Goal: Task Accomplishment & Management: Manage account settings

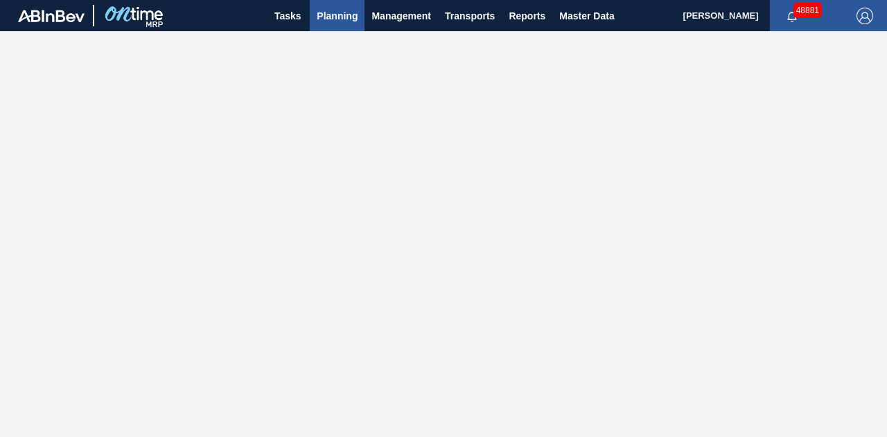
click at [346, 17] on span "Planning" at bounding box center [337, 16] width 41 height 17
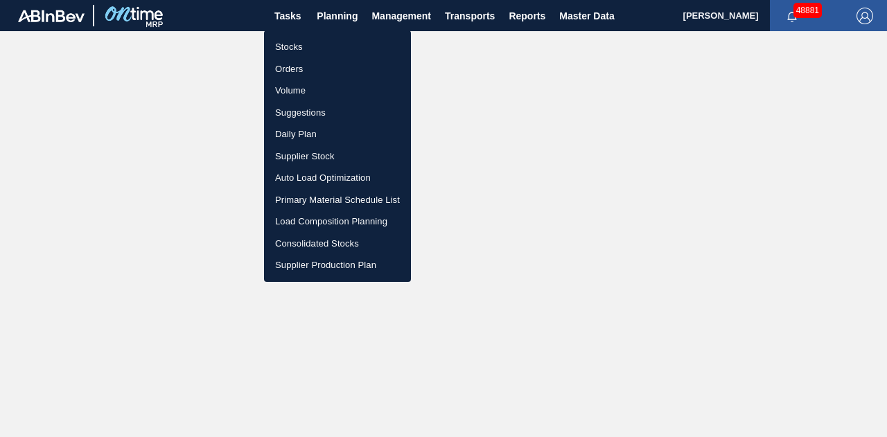
click at [287, 45] on li "Stocks" at bounding box center [337, 47] width 147 height 22
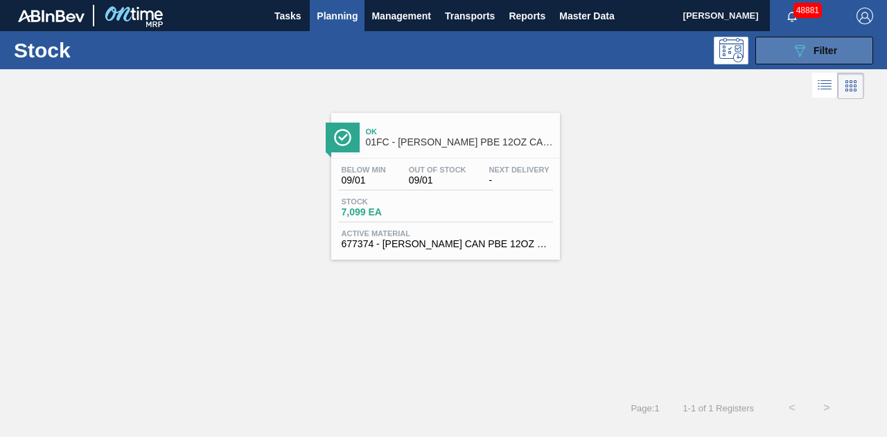
click at [795, 55] on icon "089F7B8B-B2A5-4AFE-B5C0-19BA573D28AC" at bounding box center [800, 50] width 17 height 17
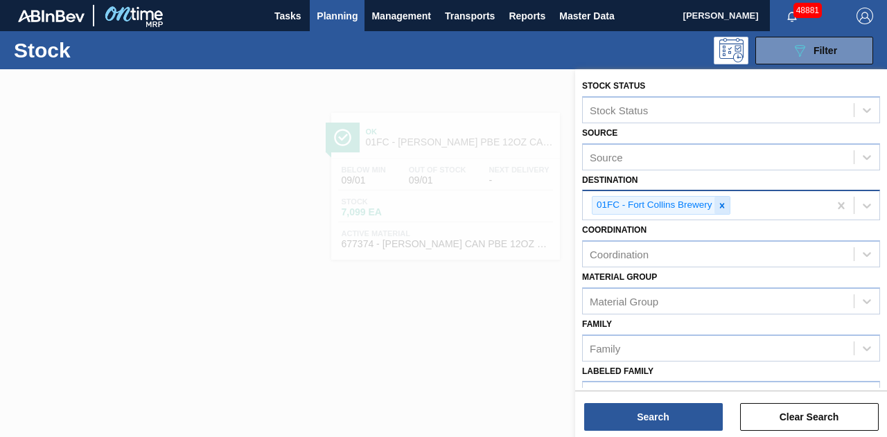
click at [722, 207] on icon at bounding box center [722, 206] width 10 height 10
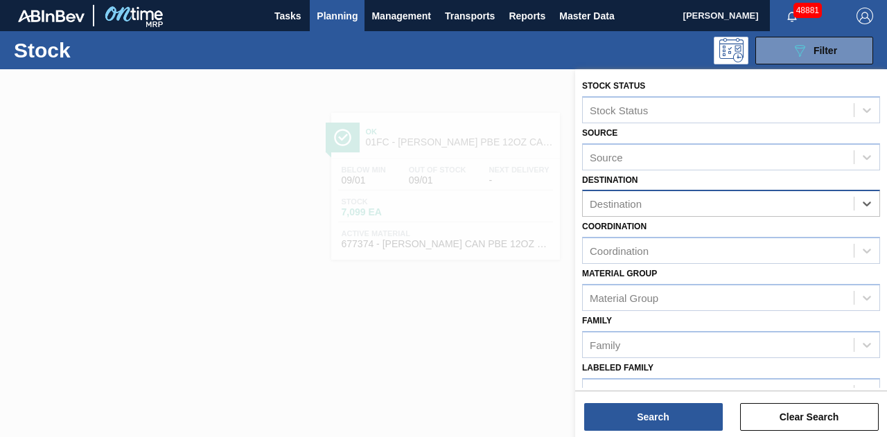
click at [717, 207] on div "Destination" at bounding box center [718, 204] width 271 height 20
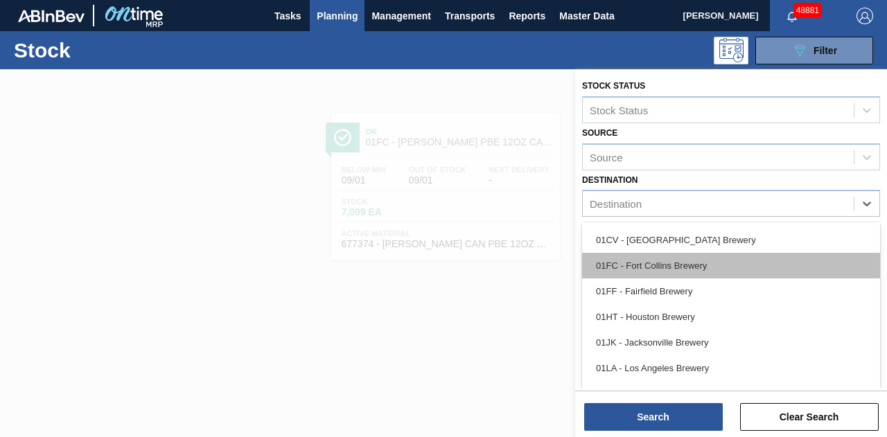
scroll to position [105, 0]
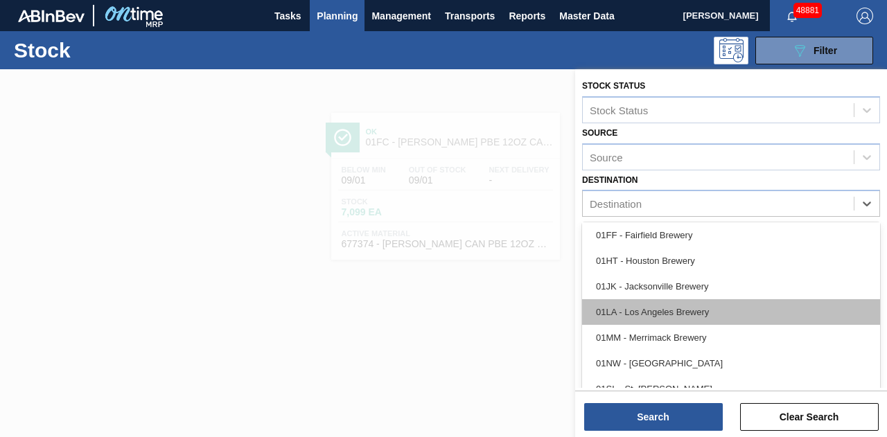
click at [664, 314] on div "01LA - Los Angeles Brewery" at bounding box center [731, 312] width 298 height 26
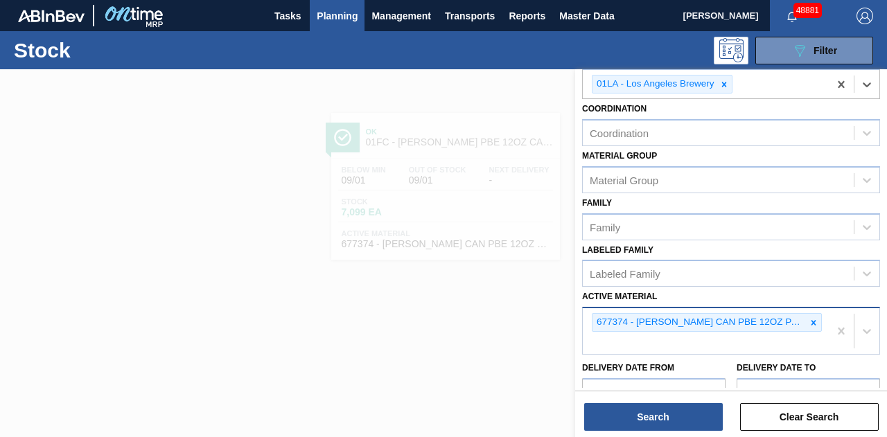
scroll to position [139, 0]
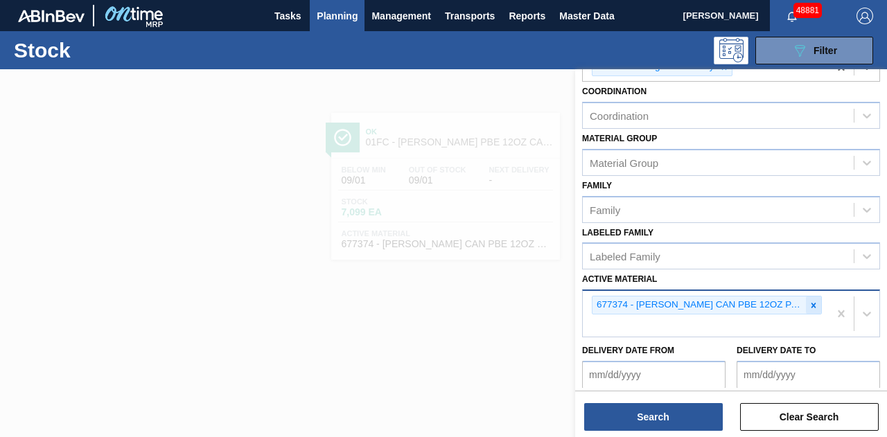
click at [814, 306] on icon at bounding box center [814, 306] width 10 height 10
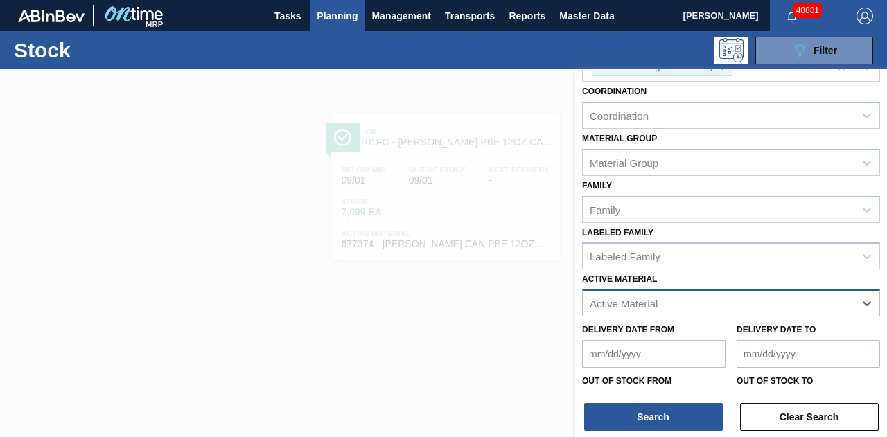
click at [611, 301] on div "Active Material" at bounding box center [624, 304] width 68 height 12
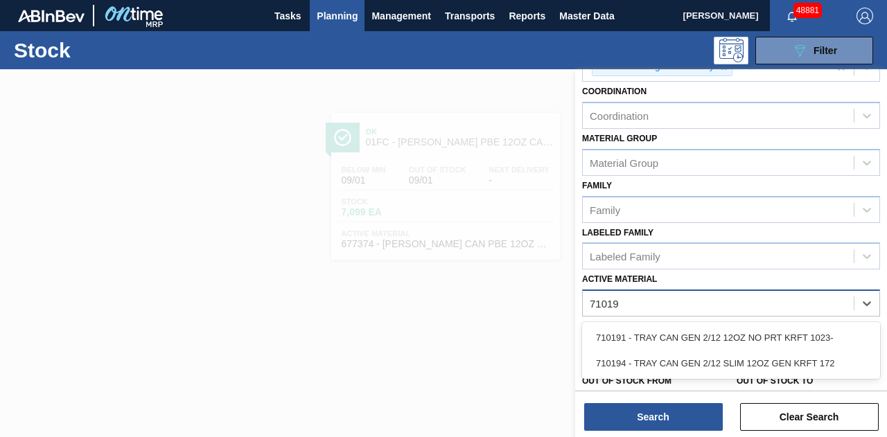
type Material "710194"
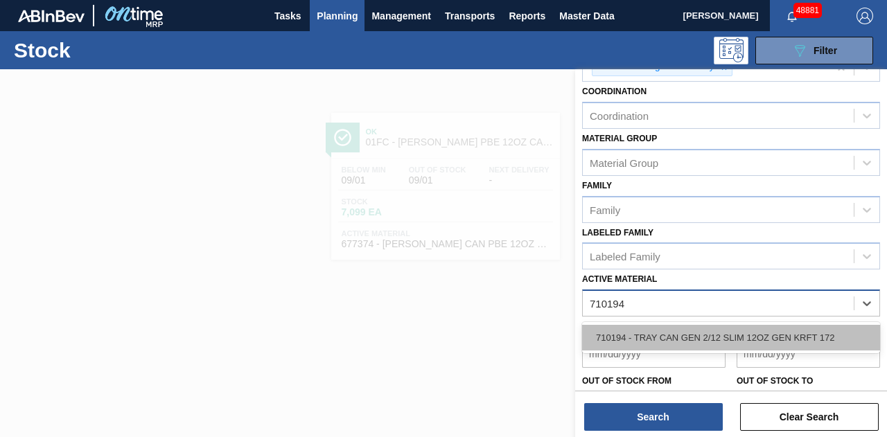
click at [723, 329] on div "710194 - TRAY CAN GEN 2/12 SLIM 12OZ GEN KRFT 172" at bounding box center [731, 338] width 298 height 26
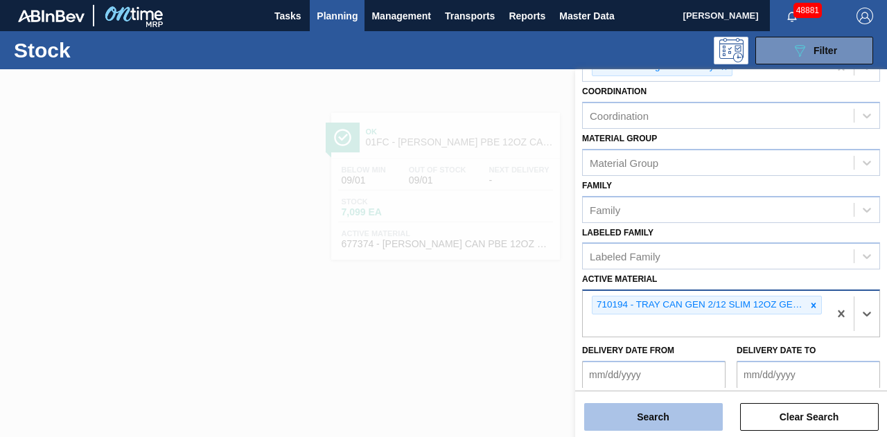
click at [674, 410] on button "Search" at bounding box center [653, 417] width 139 height 28
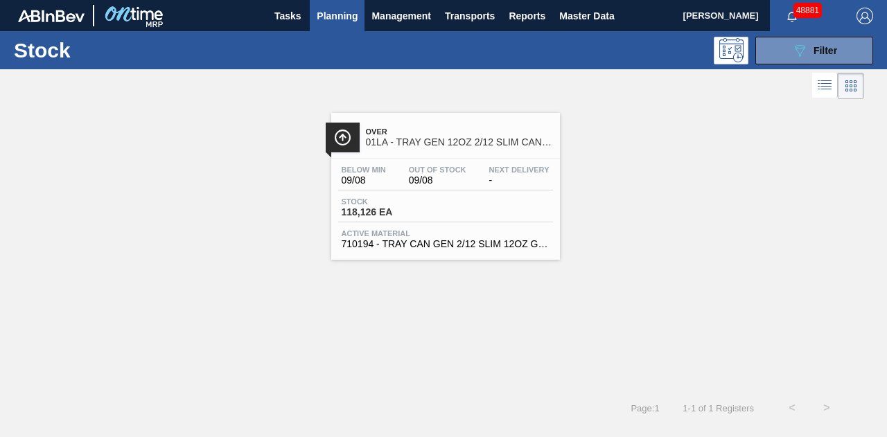
click at [469, 199] on div "Stock 118,126 EA" at bounding box center [445, 210] width 215 height 25
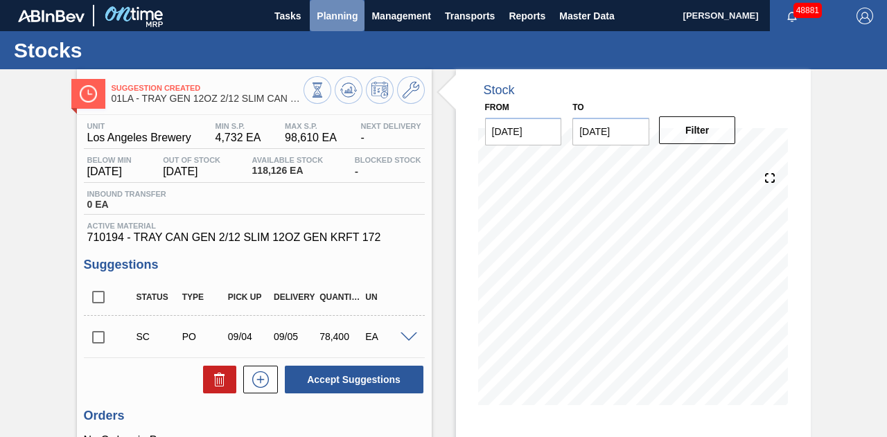
click at [344, 20] on span "Planning" at bounding box center [337, 16] width 41 height 17
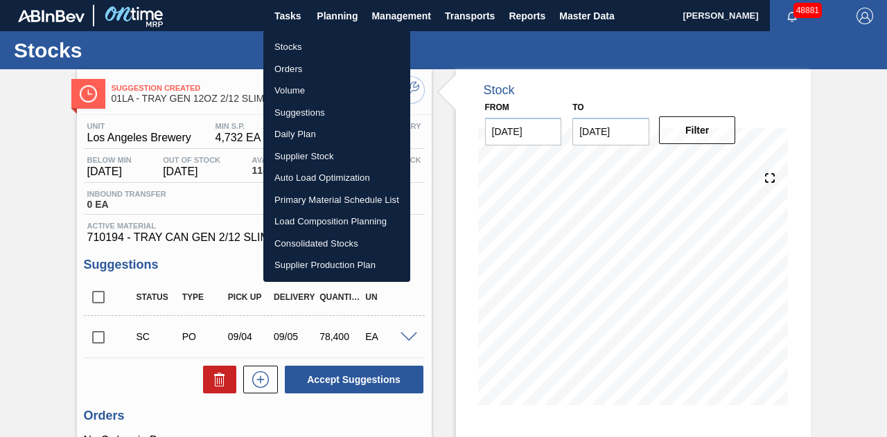
click at [296, 49] on li "Stocks" at bounding box center [336, 47] width 147 height 22
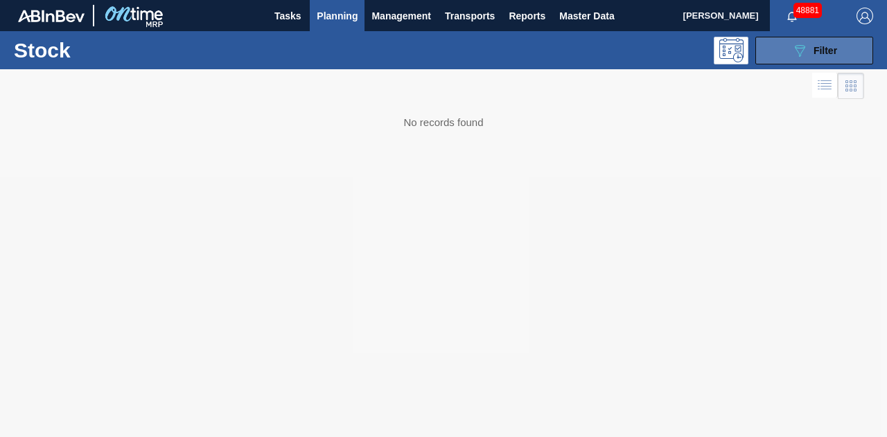
click at [811, 48] on div "089F7B8B-B2A5-4AFE-B5C0-19BA573D28AC Filter" at bounding box center [815, 50] width 46 height 17
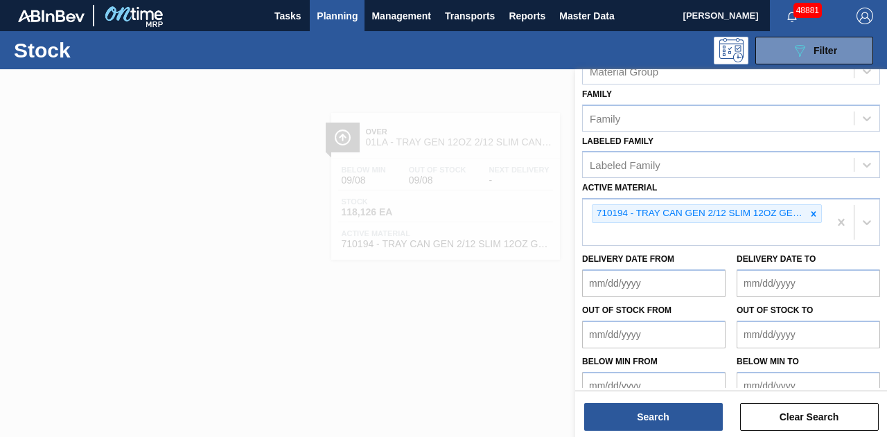
scroll to position [245, 0]
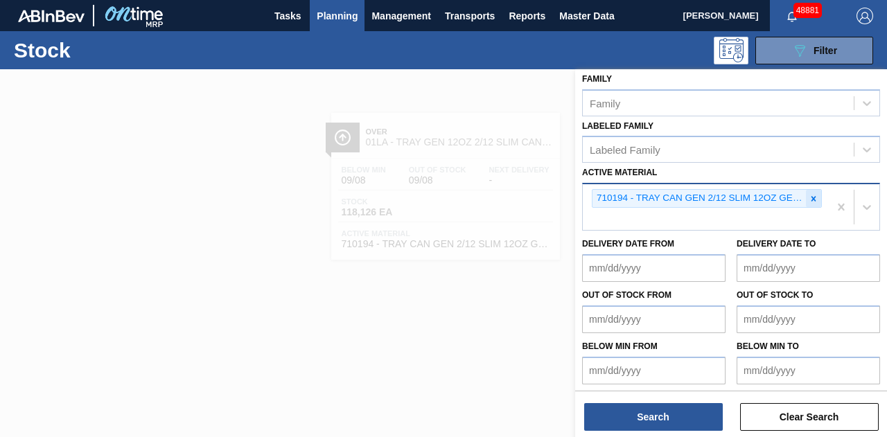
click at [809, 197] on icon at bounding box center [814, 199] width 10 height 10
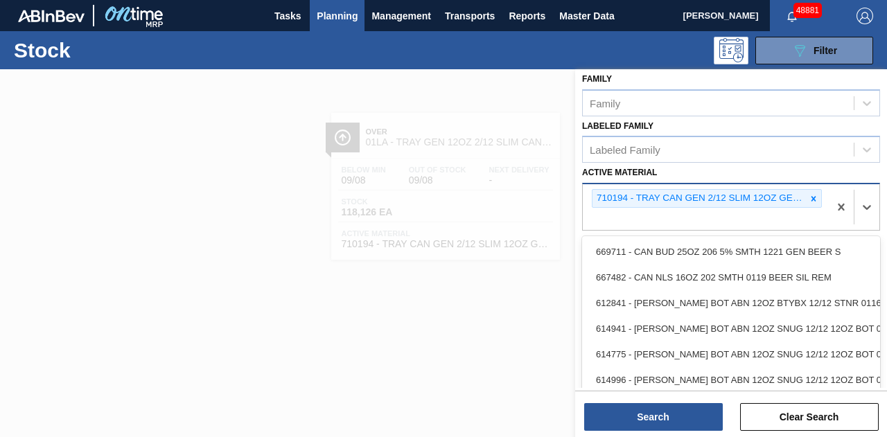
click at [691, 207] on div "710194 - TRAY CAN GEN 2/12 SLIM 12OZ GEN KRFT 172" at bounding box center [706, 207] width 246 height 46
click at [678, 213] on div "710194 - TRAY CAN GEN 2/12 SLIM 12OZ GEN KRFT 172" at bounding box center [706, 207] width 246 height 46
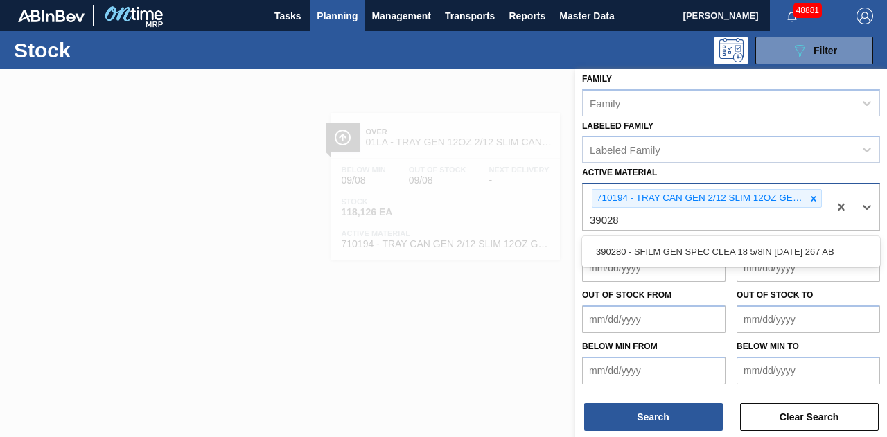
type Material "390280"
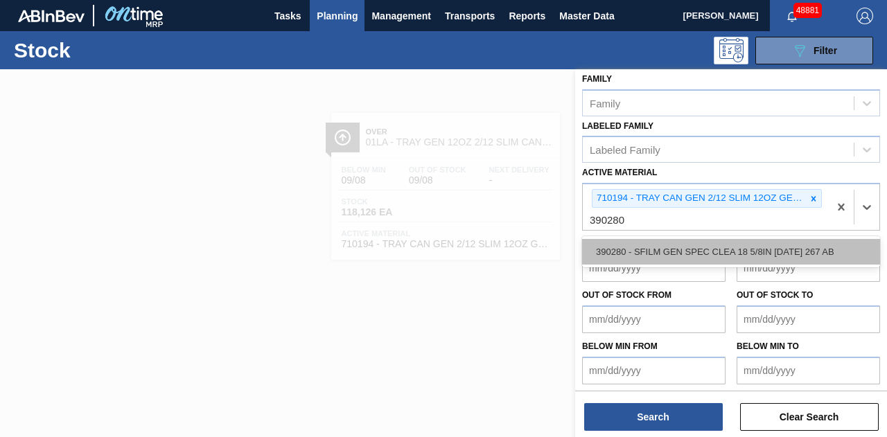
click at [682, 246] on div "390280 - SFILM GEN SPEC CLEA 18 5/8IN [DATE] 267 AB" at bounding box center [731, 252] width 298 height 26
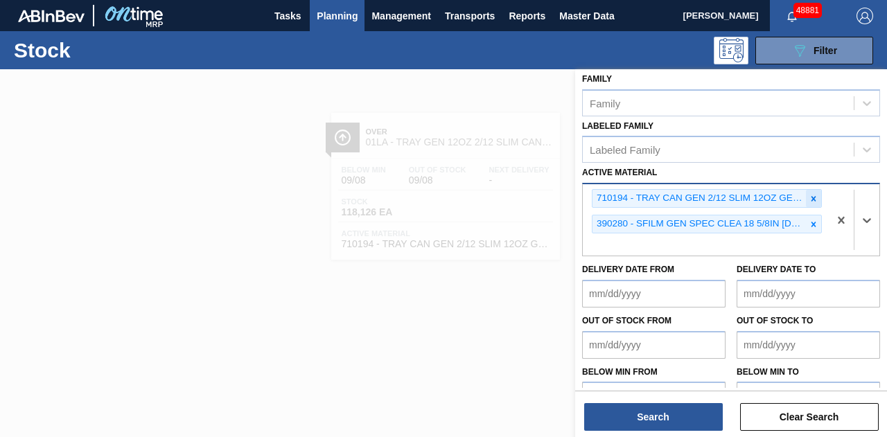
click at [812, 198] on icon at bounding box center [814, 199] width 10 height 10
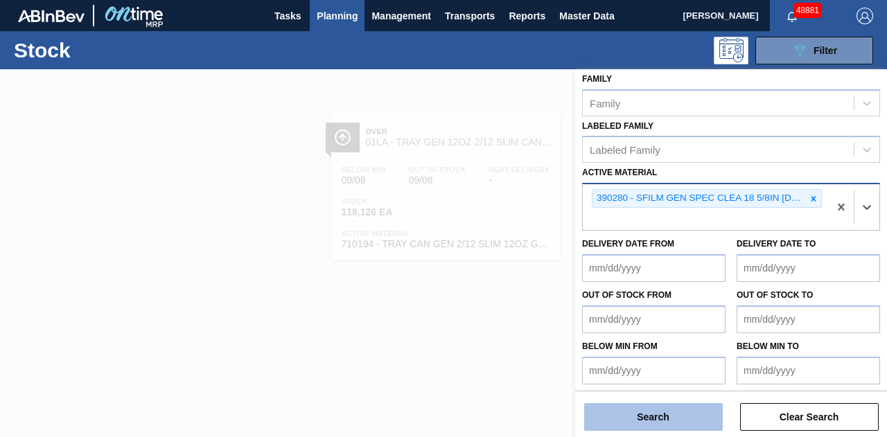
click at [687, 419] on button "Search" at bounding box center [653, 417] width 139 height 28
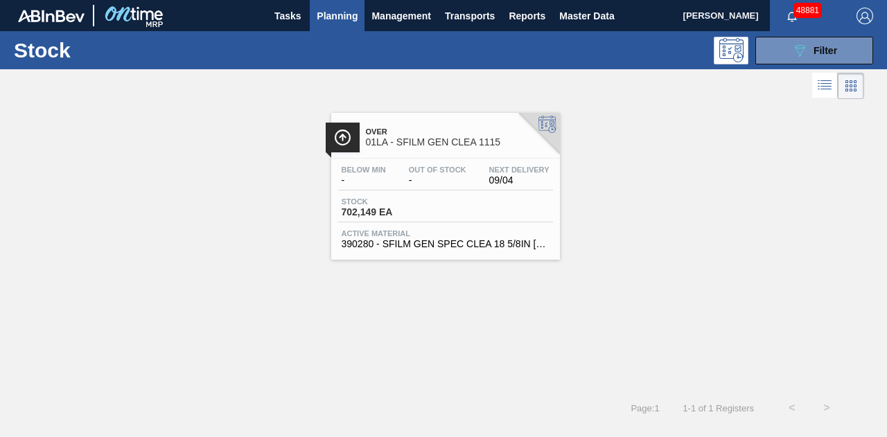
click at [484, 218] on div "Stock 702,149 EA" at bounding box center [445, 210] width 215 height 25
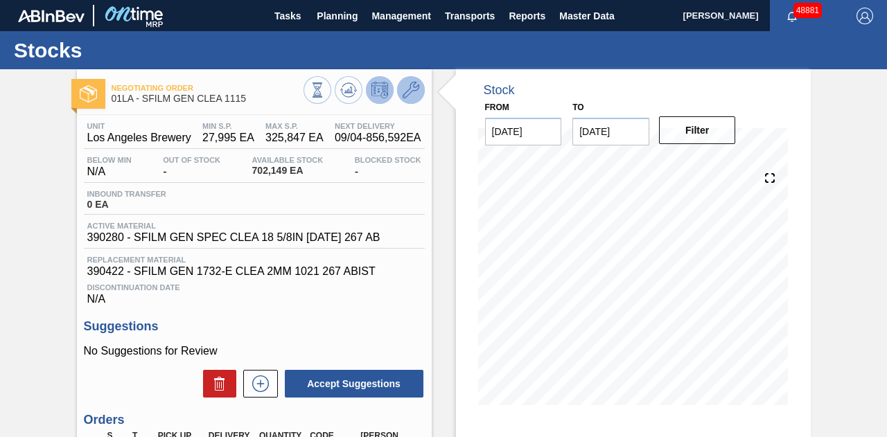
click at [412, 89] on icon at bounding box center [411, 90] width 17 height 17
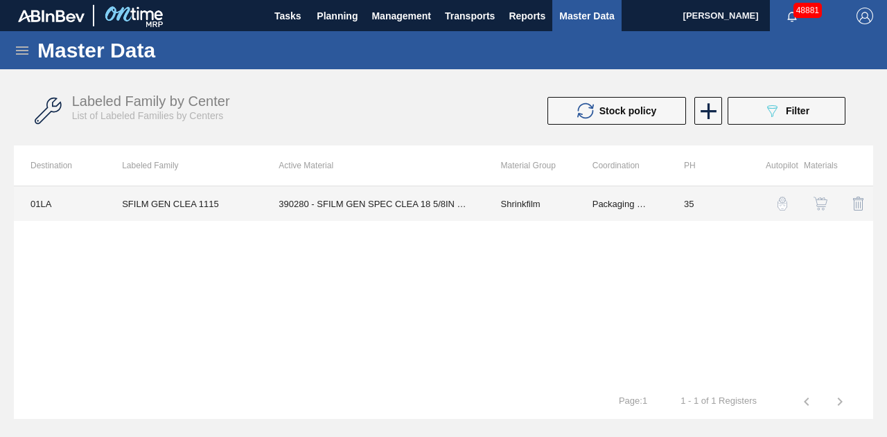
click at [405, 200] on td "390280 - SFILM GEN SPEC CLEA 18 5/8IN [DATE] 267 AB" at bounding box center [373, 203] width 222 height 35
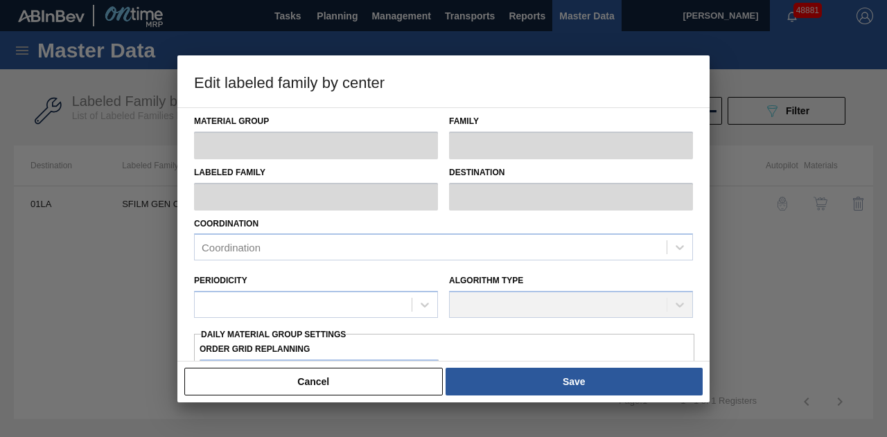
type input "Shrinkfilm"
type input "SFILM GEN CLEA 1115"
type input "01LA - Los Angeles Brewery"
type input "35"
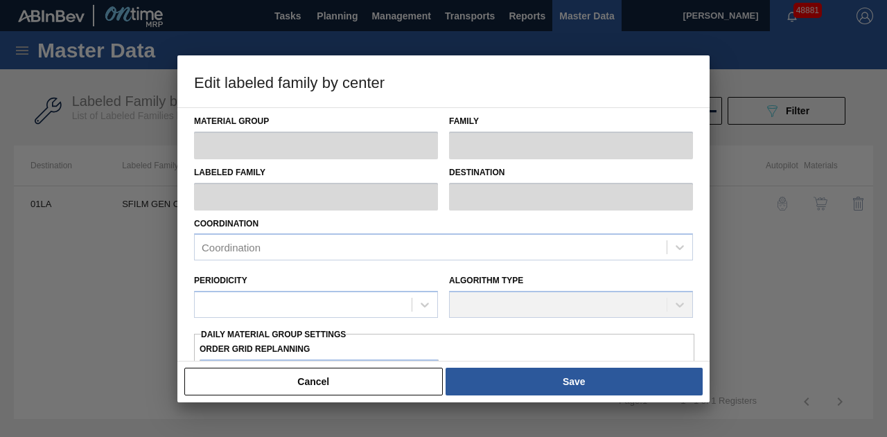
type input "27,995"
type input "325,847"
type input "0"
type input "27,995"
checkbox input "true"
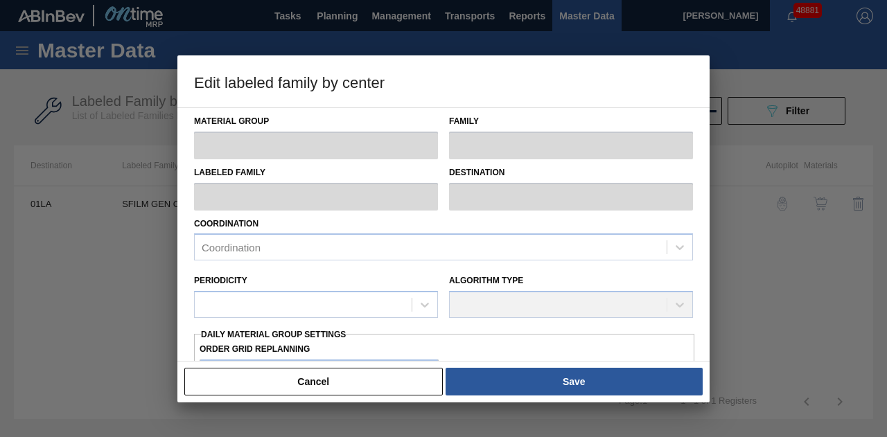
checkbox input "true"
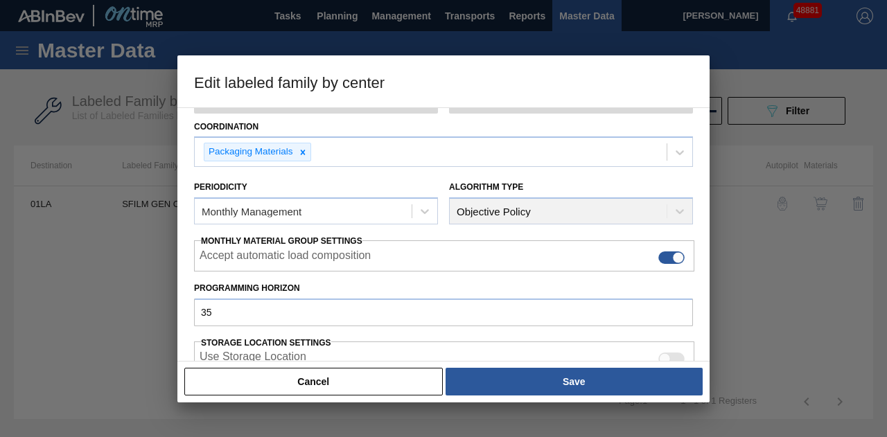
scroll to position [208, 0]
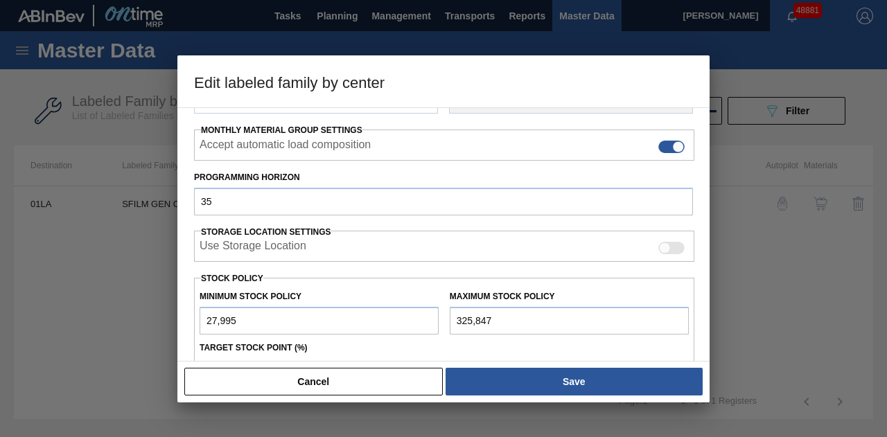
drag, startPoint x: 494, startPoint y: 321, endPoint x: 445, endPoint y: 320, distance: 49.2
click at [445, 320] on div "Maximum Stock Policy 325,847" at bounding box center [569, 311] width 250 height 48
paste input "1,170,162"
type input "1,170,162"
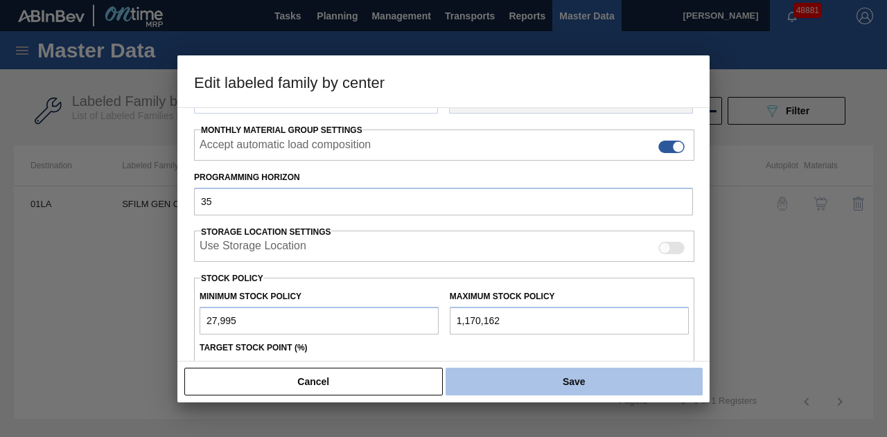
click at [509, 381] on button "Save" at bounding box center [574, 382] width 257 height 28
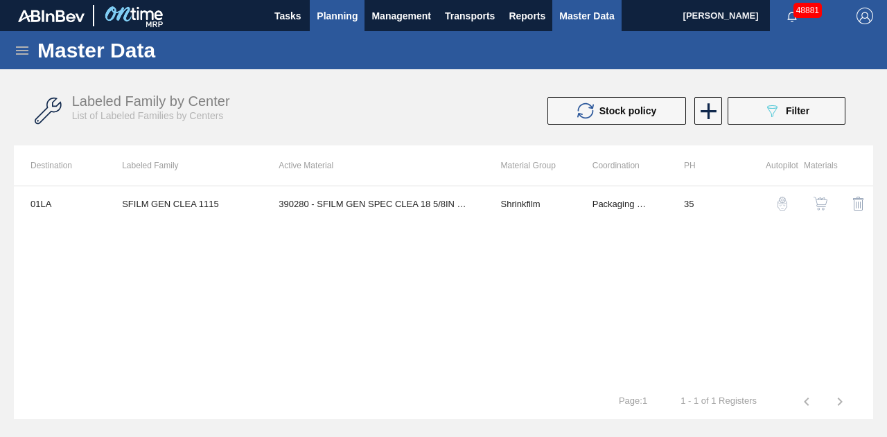
click at [340, 19] on span "Planning" at bounding box center [337, 16] width 41 height 17
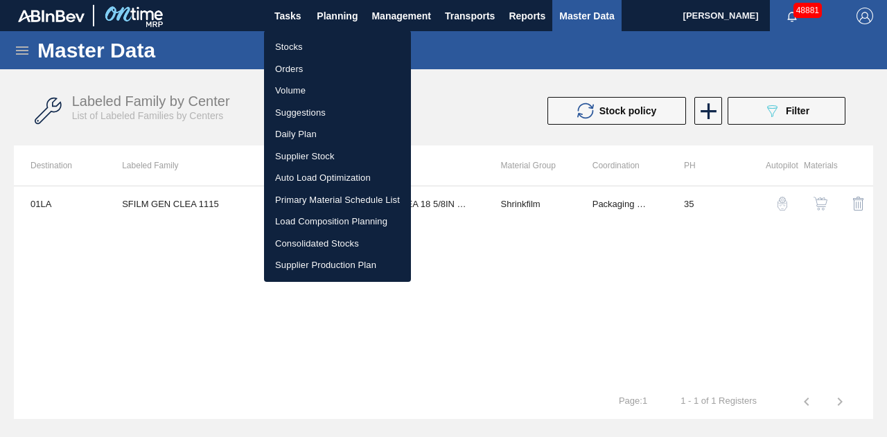
drag, startPoint x: 286, startPoint y: 47, endPoint x: 478, endPoint y: 31, distance: 192.7
click at [286, 47] on li "Stocks" at bounding box center [337, 47] width 147 height 22
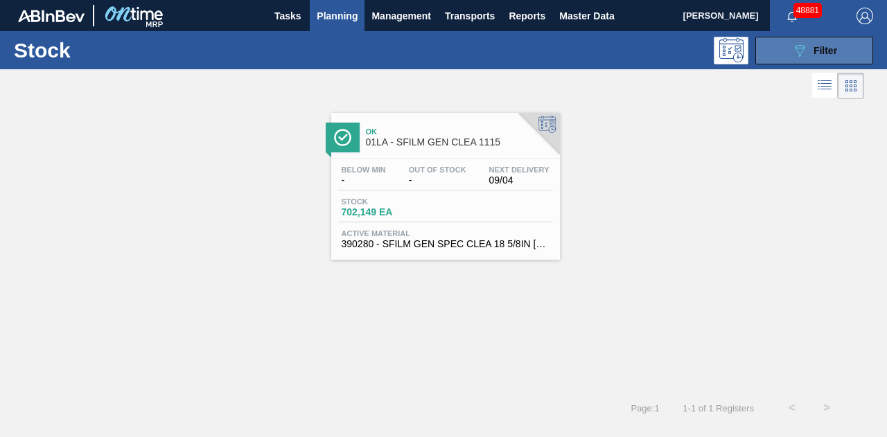
click at [815, 49] on span "Filter" at bounding box center [826, 50] width 24 height 11
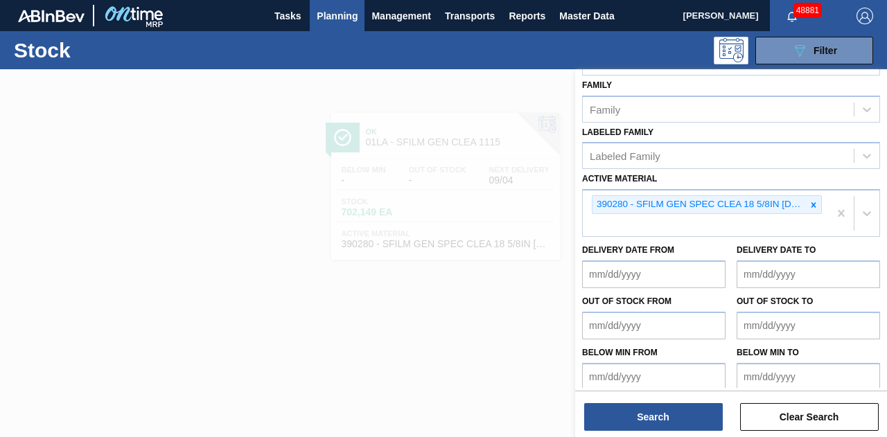
scroll to position [245, 0]
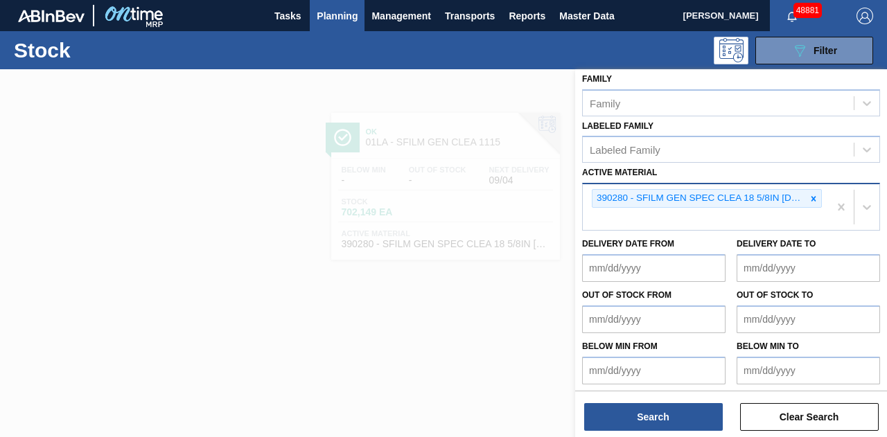
click at [652, 211] on div "390280 - SFILM GEN SPEC CLEA 18 5/8IN [DATE] 267 AB" at bounding box center [706, 207] width 246 height 46
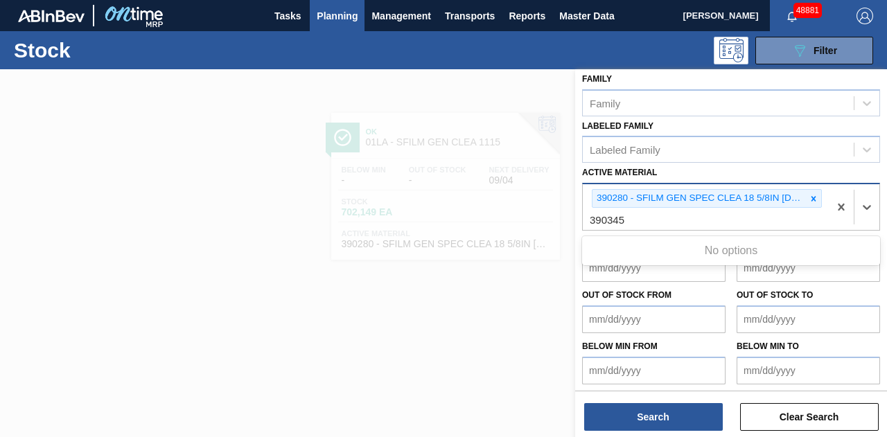
type Material "390345"
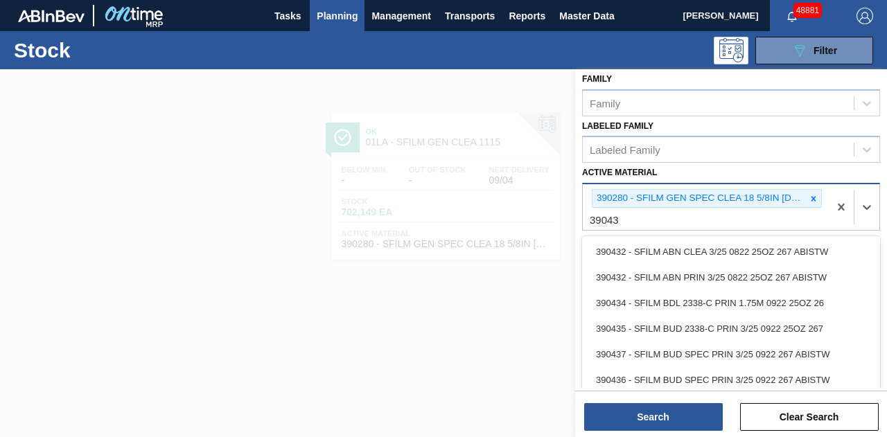
type Material "390435"
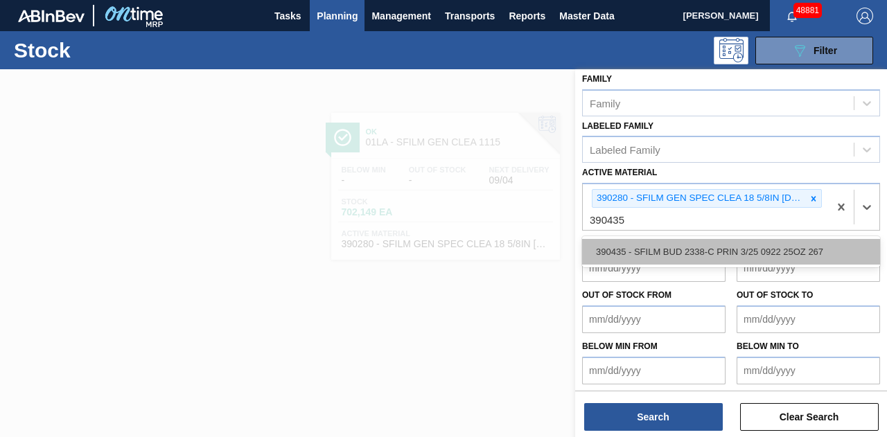
click at [658, 247] on div "390435 - SFILM BUD 2338-C PRIN 3/25 0922 25OZ 267" at bounding box center [731, 252] width 298 height 26
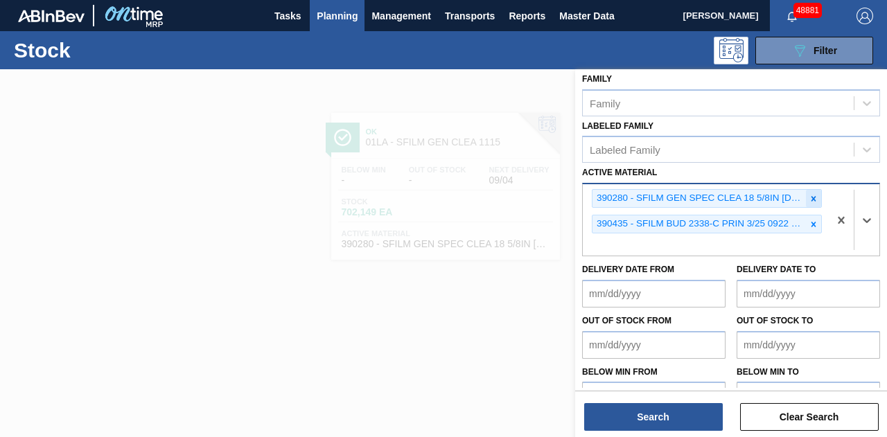
click at [813, 196] on icon at bounding box center [814, 199] width 10 height 10
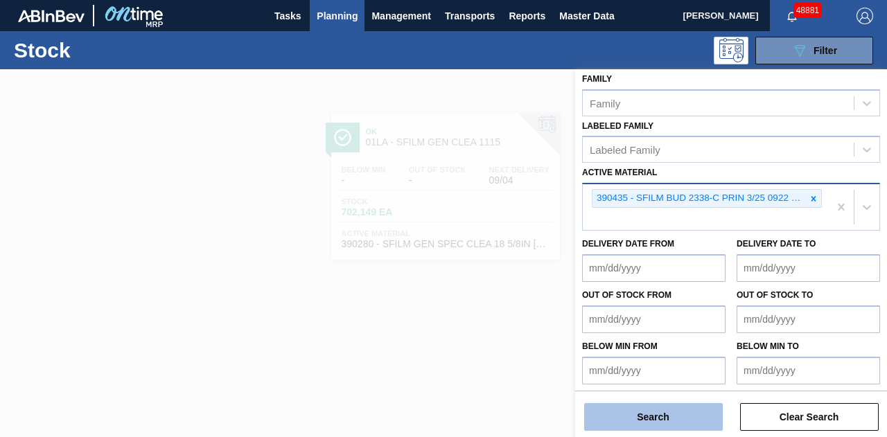
click at [677, 421] on button "Search" at bounding box center [653, 417] width 139 height 28
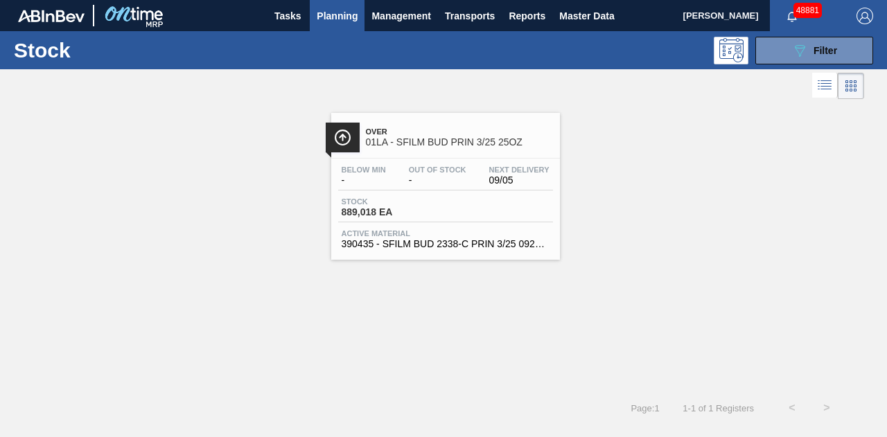
click at [442, 200] on div "Stock 889,018 EA" at bounding box center [445, 210] width 215 height 25
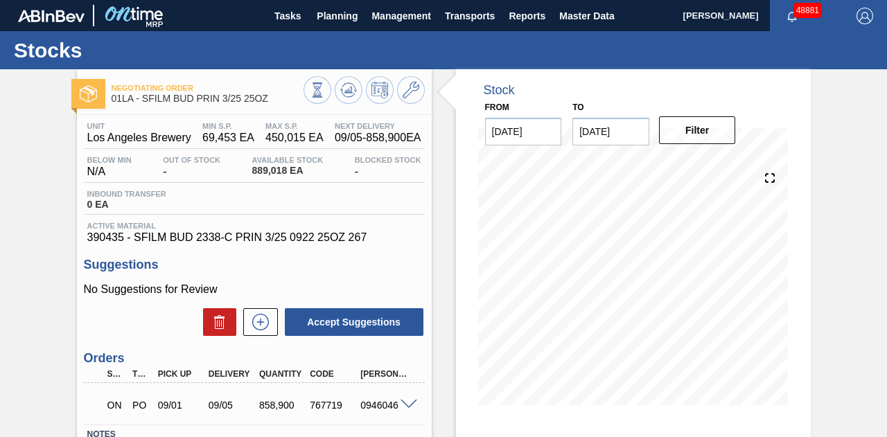
drag, startPoint x: 854, startPoint y: 249, endPoint x: 827, endPoint y: 223, distance: 37.3
click at [854, 249] on div "Negotiating Order 01LA - SFILM BUD PRIN 3/25 25OZ Unit Los Angeles Brewery MIN …" at bounding box center [443, 332] width 887 height 527
click at [843, 256] on div "Negotiating Order 01LA - SFILM BUD PRIN 3/25 25OZ Unit Los Angeles Brewery MIN …" at bounding box center [443, 332] width 887 height 527
click at [408, 92] on icon at bounding box center [411, 90] width 17 height 17
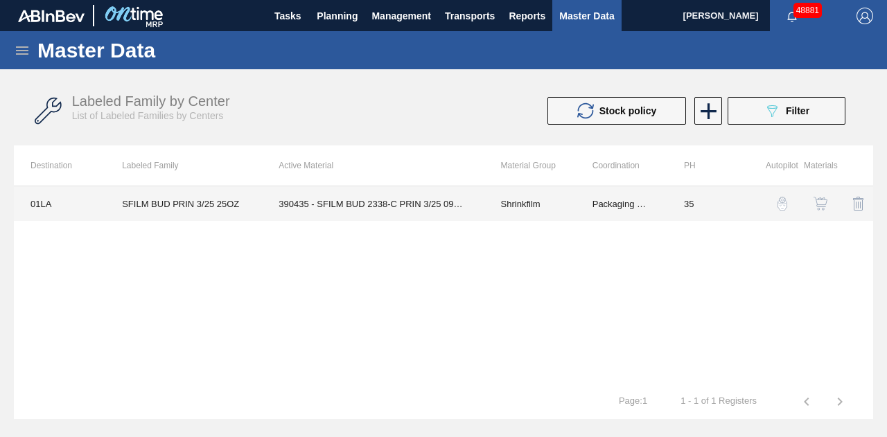
click at [394, 206] on td "390435 - SFILM BUD 2338-C PRIN 3/25 0922 25OZ 267" at bounding box center [373, 203] width 222 height 35
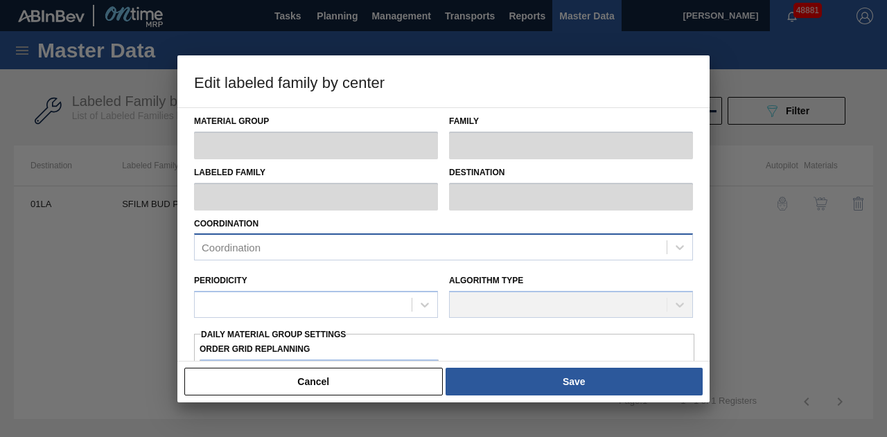
type input "Shrinkfilm"
type input "SFILM BUD PRIN 3/25 25OZ"
type input "01LA - Los Angeles Brewery"
type input "35"
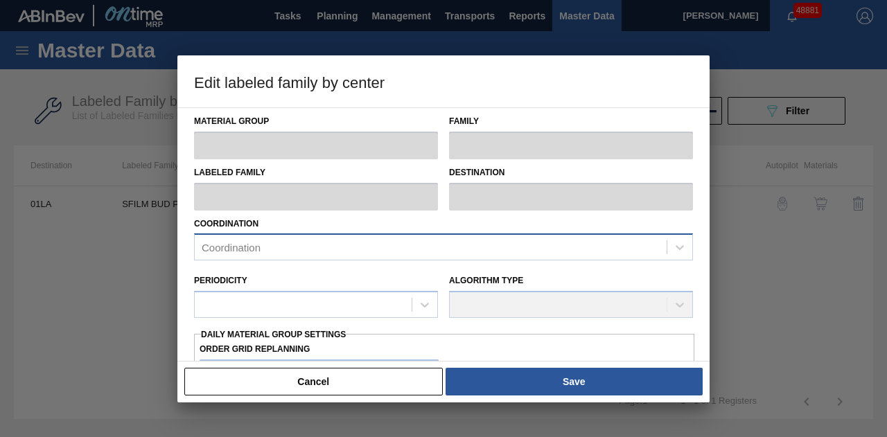
type input "69,453"
type input "450,015"
type input "0"
type input "69,453"
checkbox input "true"
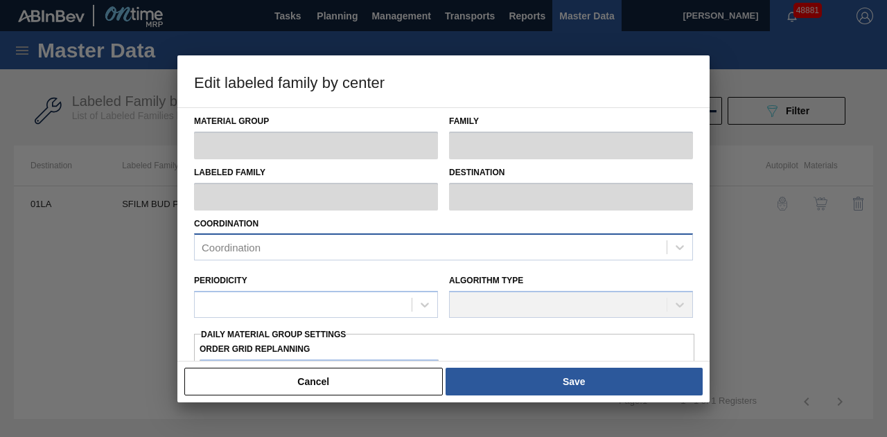
checkbox input "true"
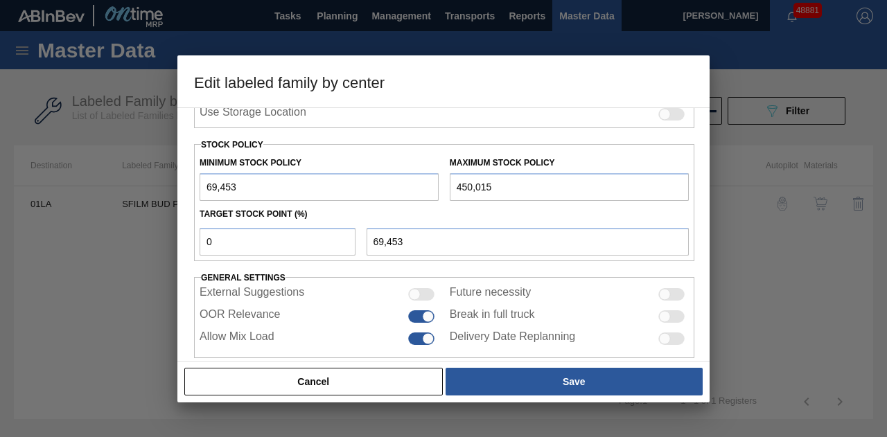
scroll to position [359, 0]
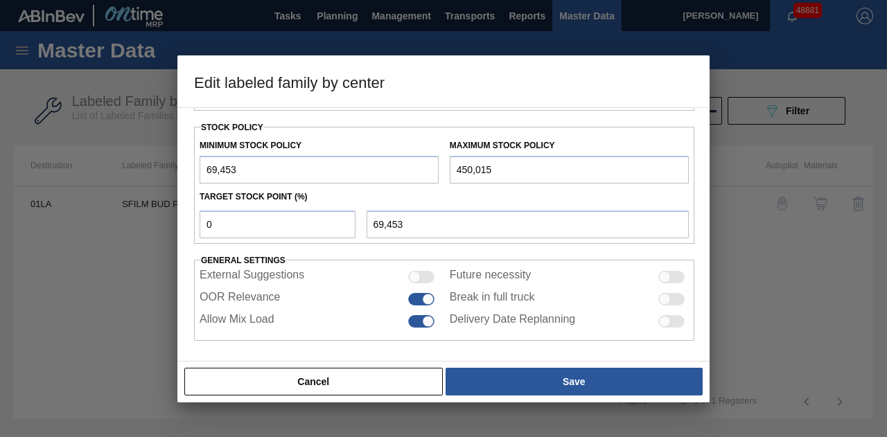
drag, startPoint x: 498, startPoint y: 166, endPoint x: 442, endPoint y: 164, distance: 55.5
click at [442, 164] on div "Minimum Stock Policy 69,453 Maximum Stock Policy 450,015" at bounding box center [444, 157] width 501 height 51
paste input "842,206"
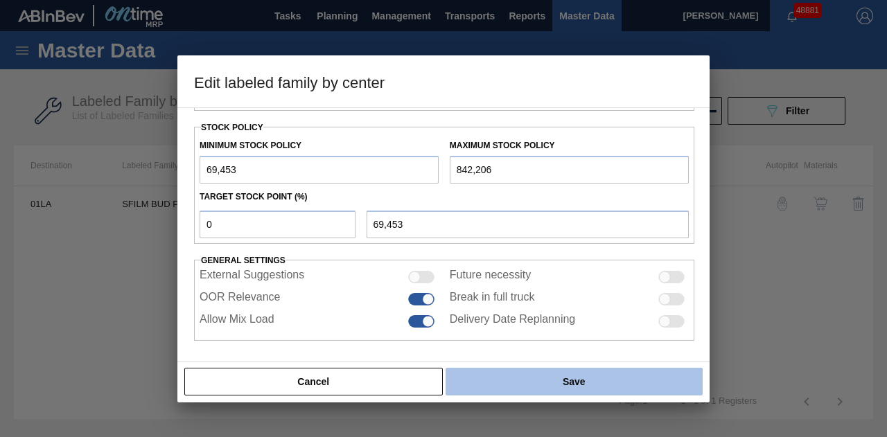
type input "842,206"
click at [521, 381] on button "Save" at bounding box center [574, 382] width 257 height 28
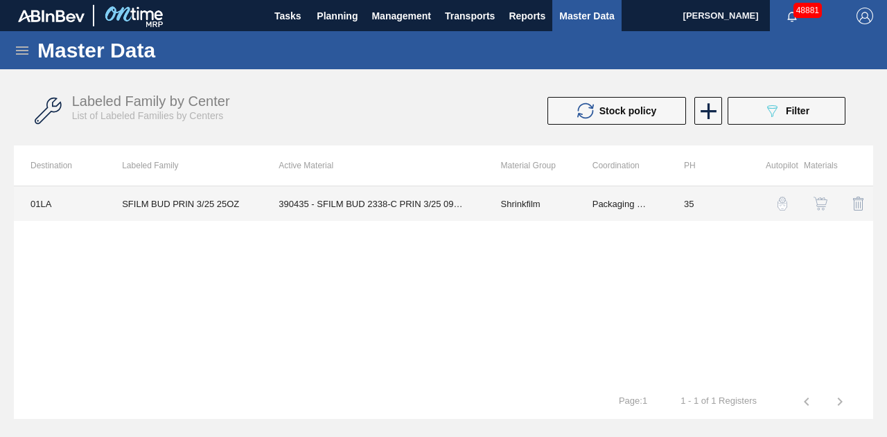
click at [420, 213] on td "390435 - SFILM BUD 2338-C PRIN 3/25 0922 25OZ 267" at bounding box center [373, 203] width 222 height 35
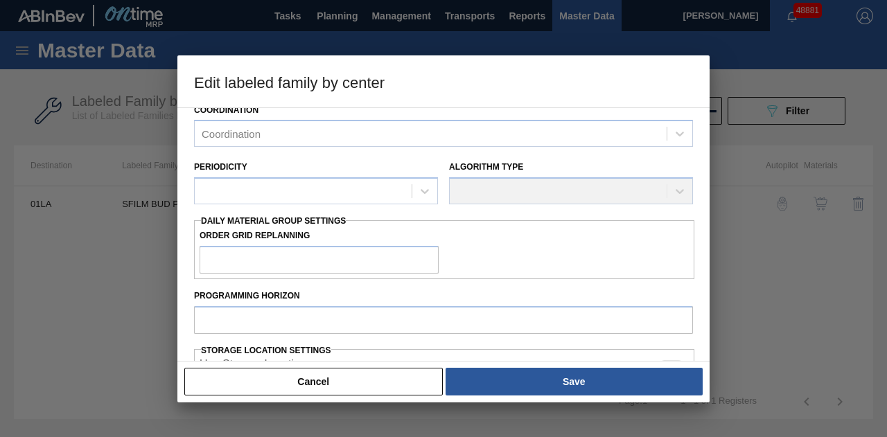
type input "Shrinkfilm"
type input "SFILM BUD PRIN 3/25 25OZ"
type input "01LA - Los Angeles Brewery"
type input "35"
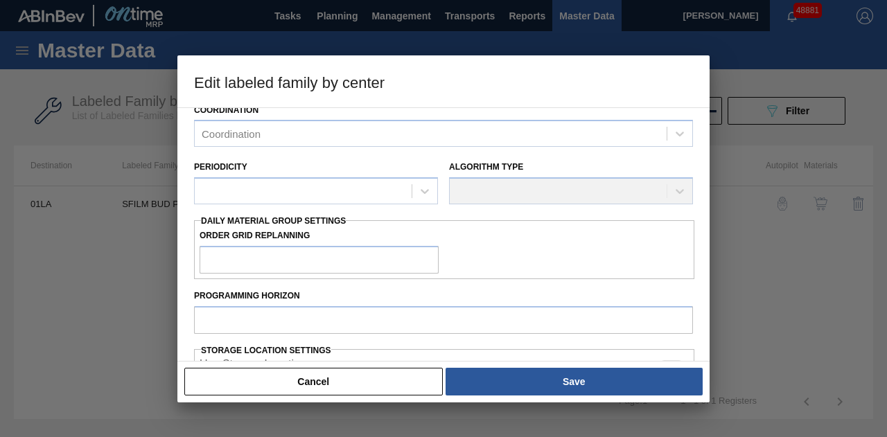
type input "69,453"
type input "842,206"
type input "0"
type input "69,453"
checkbox input "true"
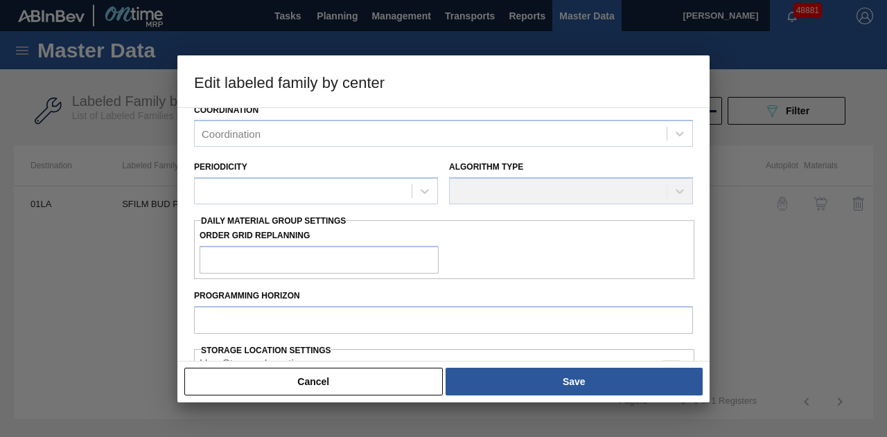
checkbox input "true"
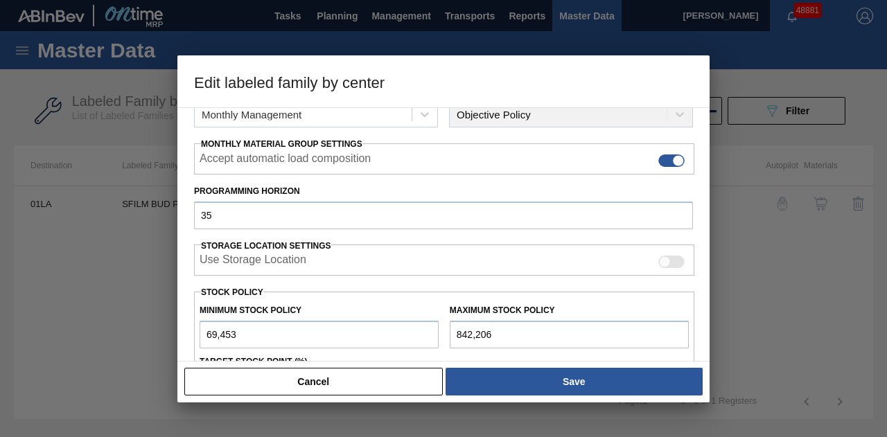
scroll to position [0, 0]
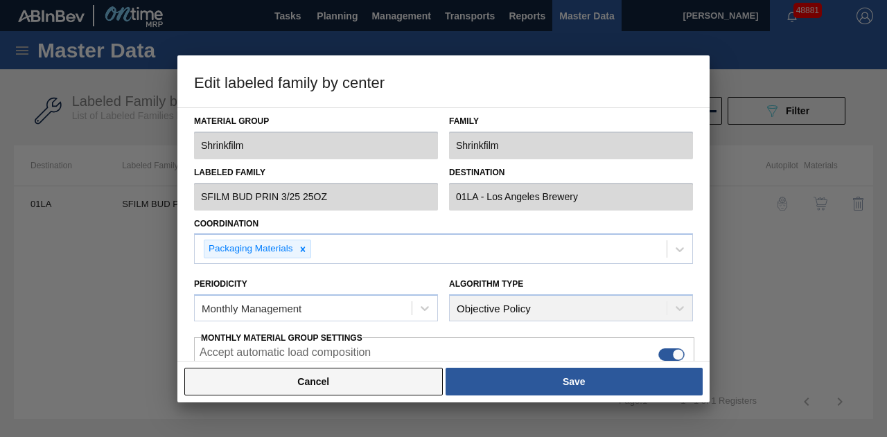
click at [317, 388] on button "Cancel" at bounding box center [313, 382] width 259 height 28
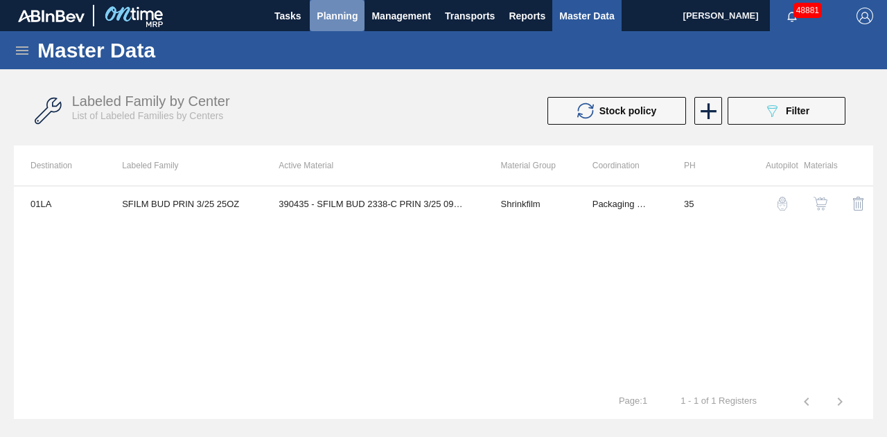
click at [322, 16] on span "Planning" at bounding box center [337, 16] width 41 height 17
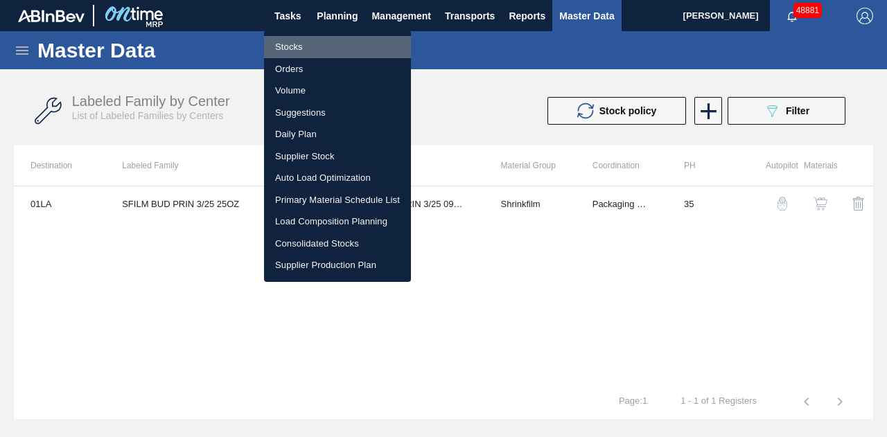
drag, startPoint x: 298, startPoint y: 48, endPoint x: 695, endPoint y: 89, distance: 398.7
click at [298, 49] on li "Stocks" at bounding box center [337, 47] width 147 height 22
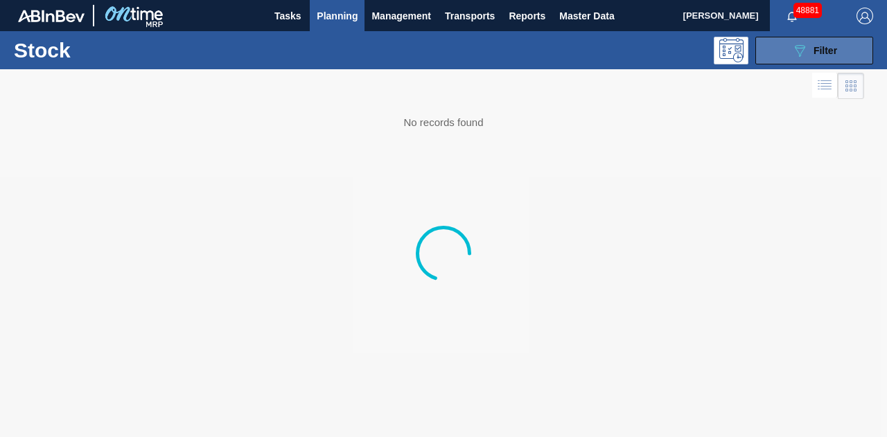
click at [815, 52] on span "Filter" at bounding box center [826, 50] width 24 height 11
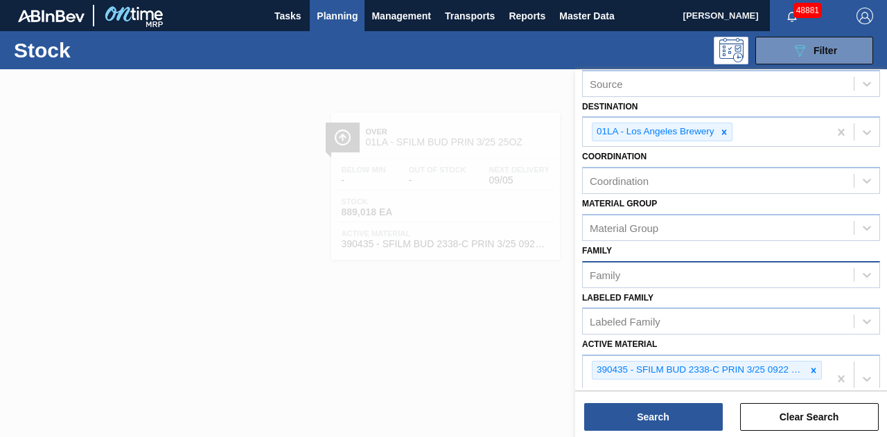
scroll to position [245, 0]
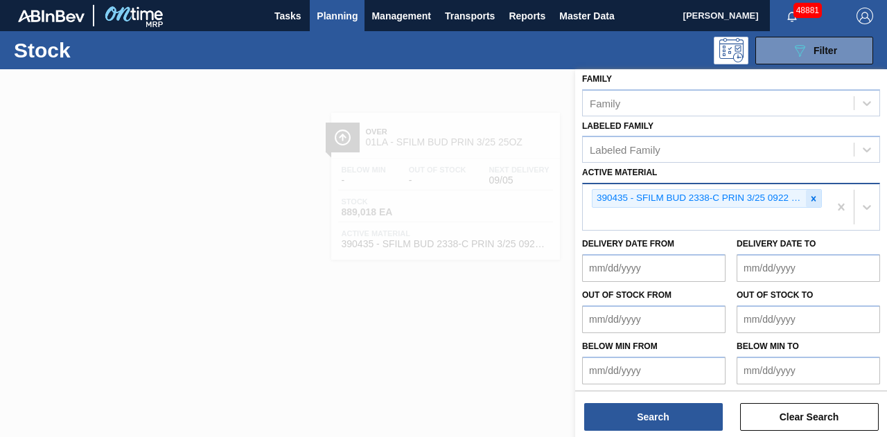
click at [813, 198] on icon at bounding box center [814, 198] width 5 height 5
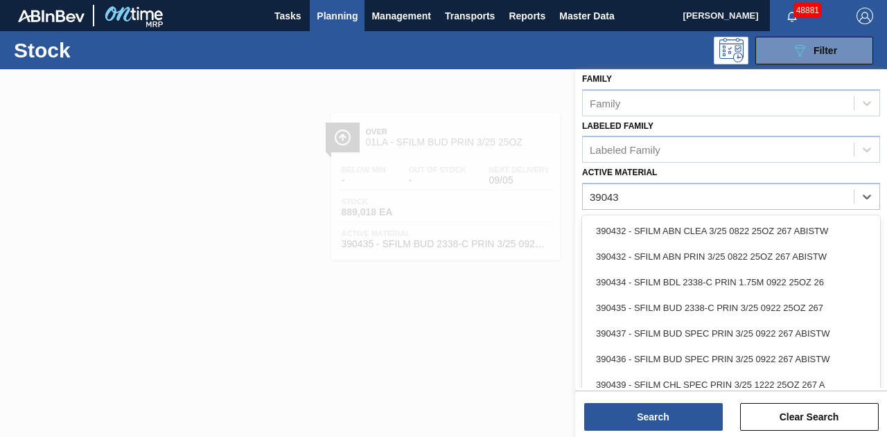
type Material "390439"
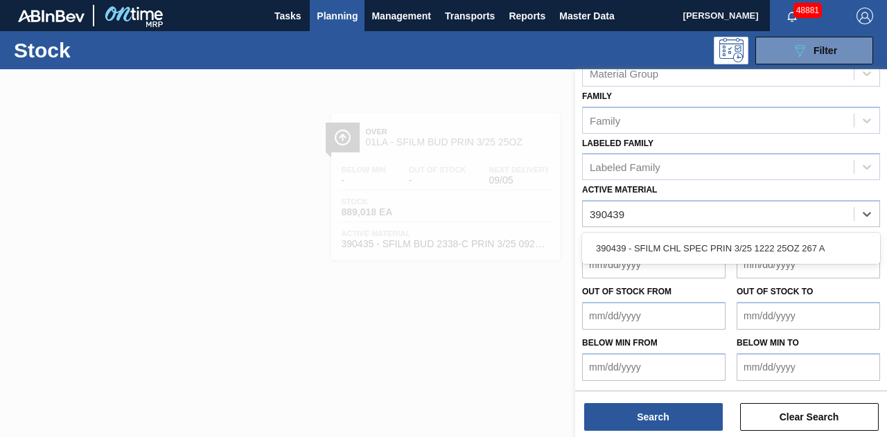
scroll to position [225, 0]
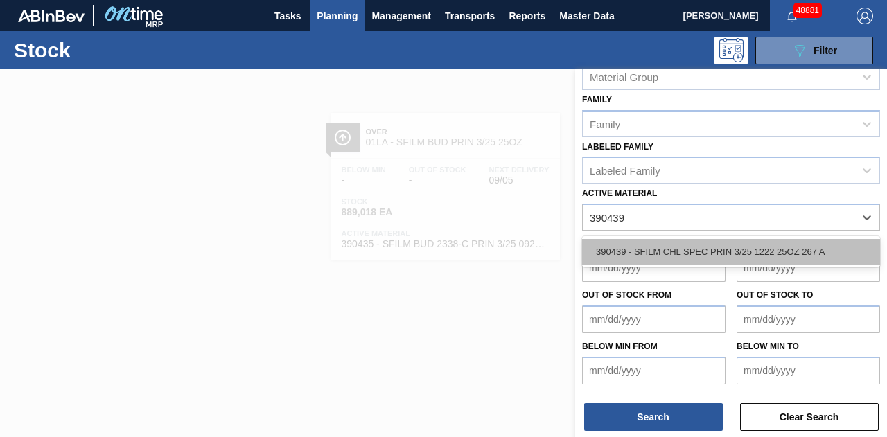
click at [659, 252] on div "390439 - SFILM CHL SPEC PRIN 3/25 1222 25OZ 267 A" at bounding box center [731, 252] width 298 height 26
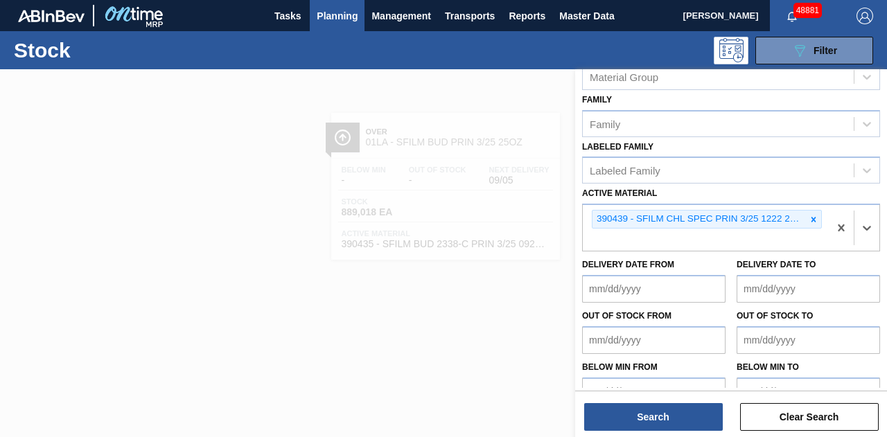
scroll to position [245, 0]
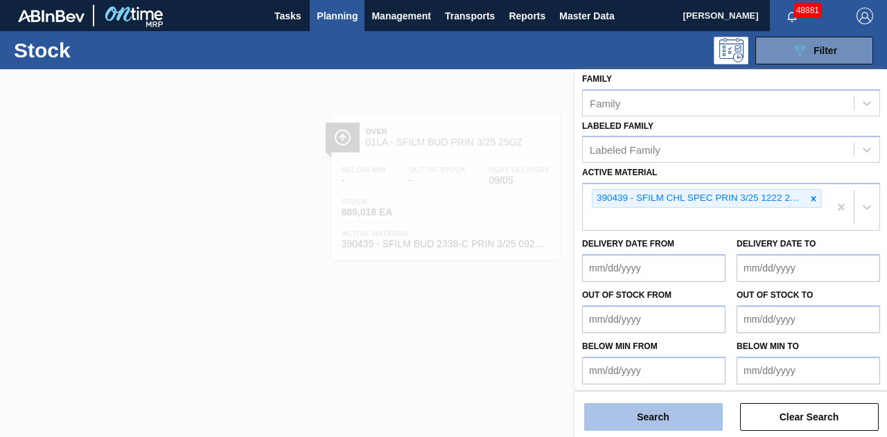
click at [649, 421] on button "Search" at bounding box center [653, 417] width 139 height 28
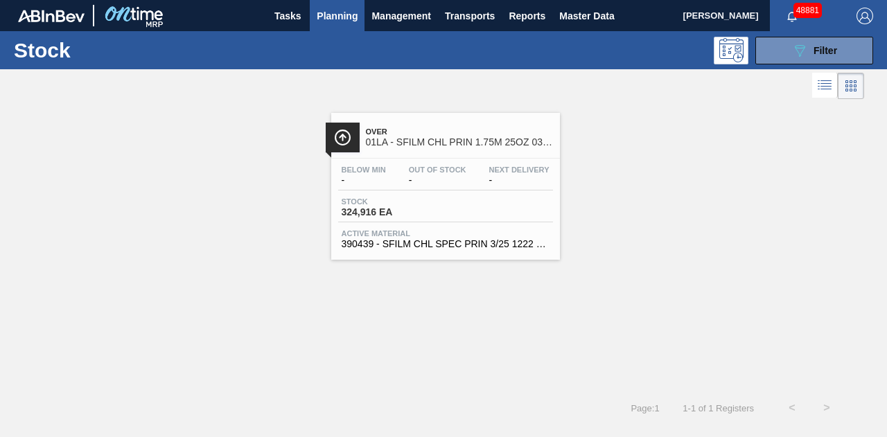
click at [438, 204] on div "Stock 324,916 EA" at bounding box center [390, 208] width 104 height 20
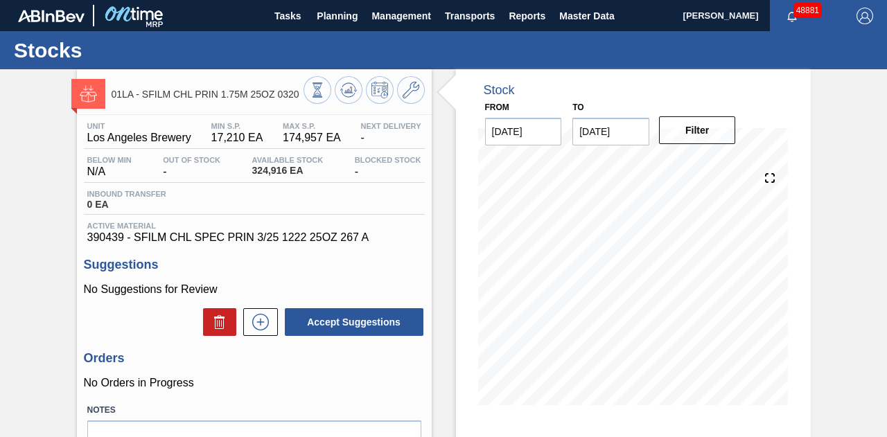
click at [846, 107] on div "01LA - SFILM CHL PRIN 1.75M 25OZ 0320 Unit [GEOGRAPHIC_DATA] Brewery MIN S.P. 1…" at bounding box center [443, 332] width 887 height 527
click at [844, 166] on div "01LA - SFILM CHL PRIN 1.75M 25OZ 0320 Unit [GEOGRAPHIC_DATA] Brewery MIN S.P. 1…" at bounding box center [443, 332] width 887 height 527
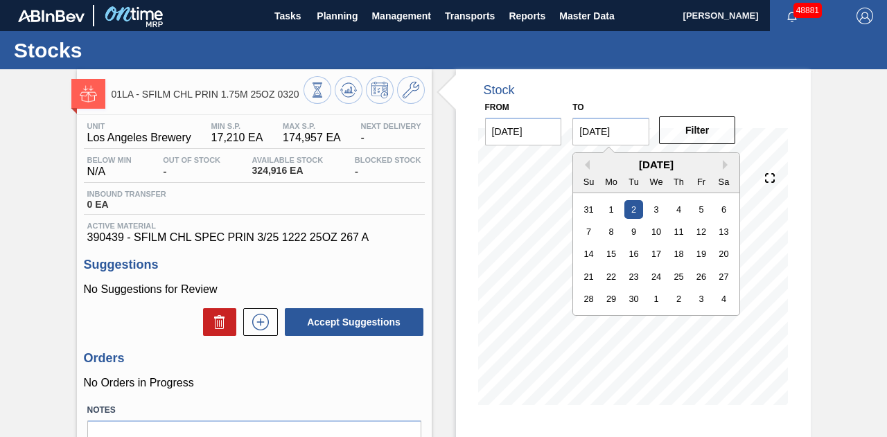
click at [626, 130] on input "[DATE]" at bounding box center [611, 132] width 77 height 28
click at [641, 298] on div "30" at bounding box center [634, 299] width 19 height 19
type input "[DATE]"
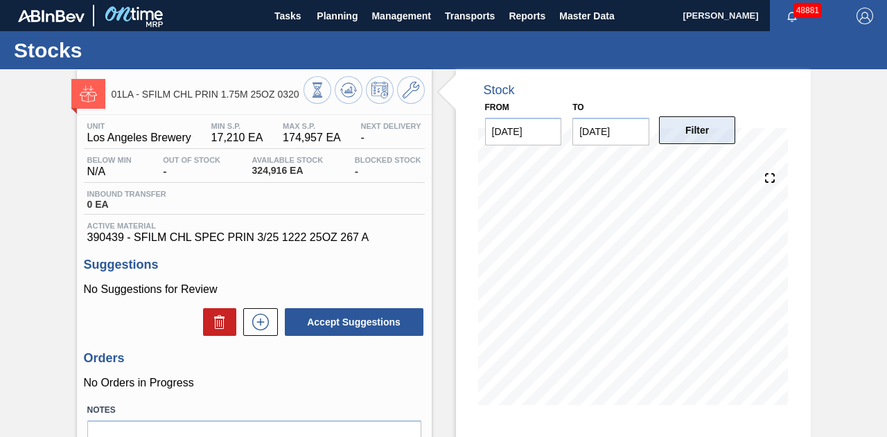
click at [699, 128] on button "Filter" at bounding box center [697, 130] width 77 height 28
click at [413, 89] on icon at bounding box center [411, 90] width 17 height 17
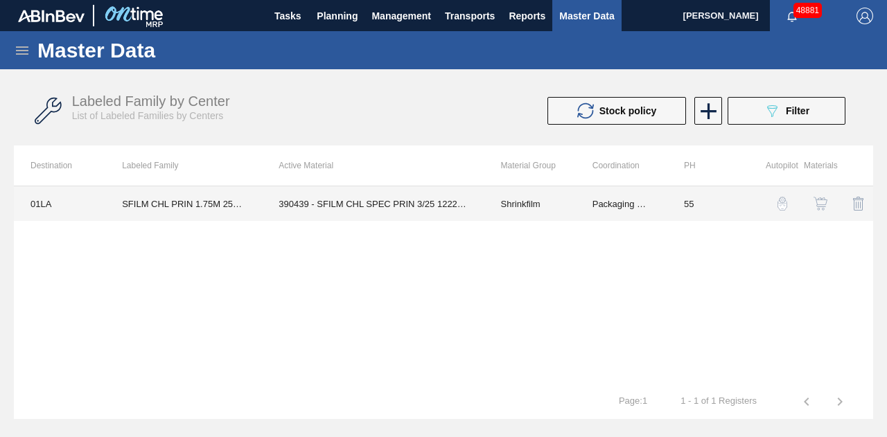
click at [451, 207] on td "390439 - SFILM CHL SPEC PRIN 3/25 1222 25OZ 267 A" at bounding box center [373, 203] width 222 height 35
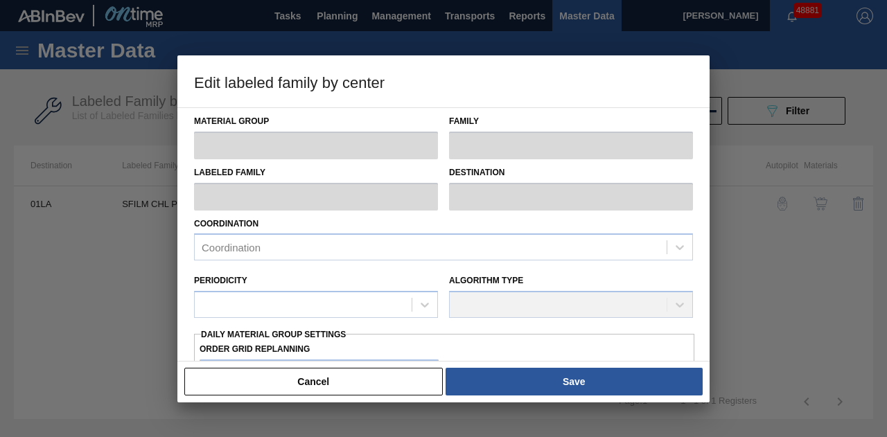
type input "Shrinkfilm"
type input "SFILM CHL PRIN 1.75M 25OZ 0320"
type input "01LA - Los Angeles Brewery"
type input "55"
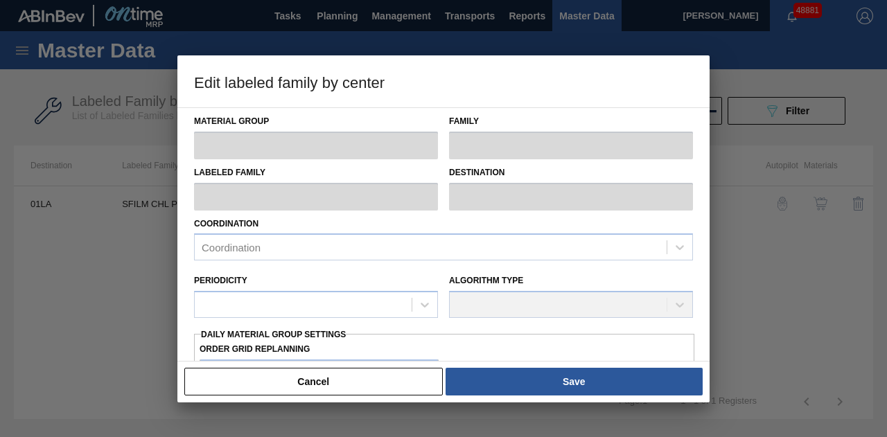
type input "17,210"
type input "174,957"
type input "0"
type input "17,210"
checkbox input "true"
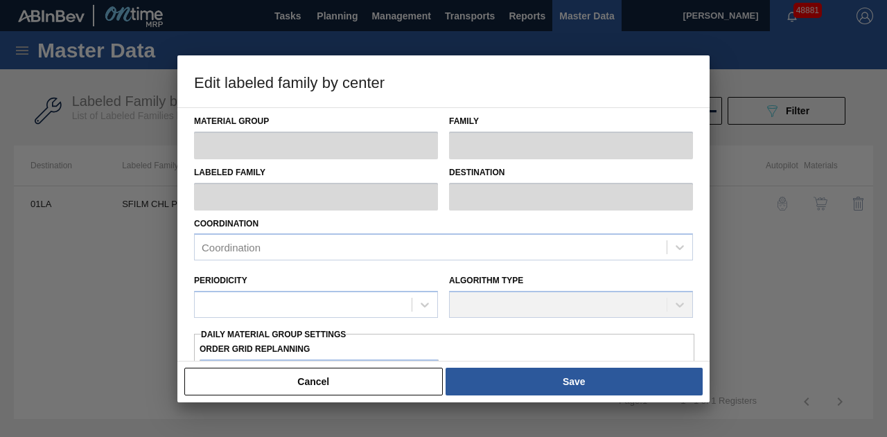
checkbox input "true"
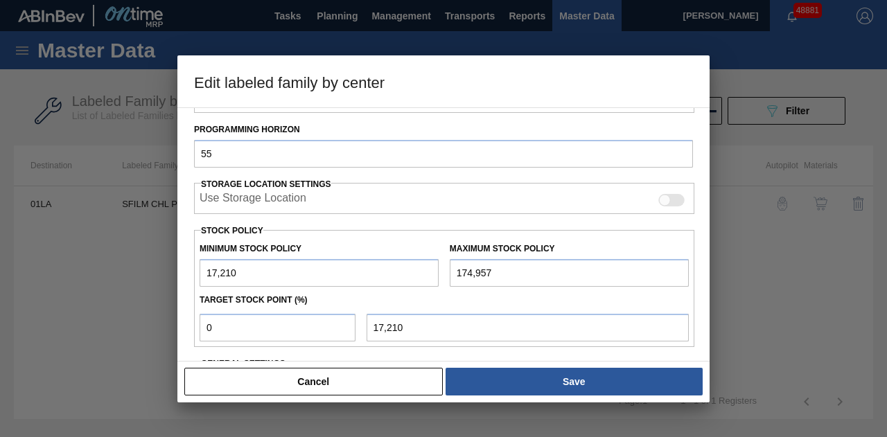
scroll to position [277, 0]
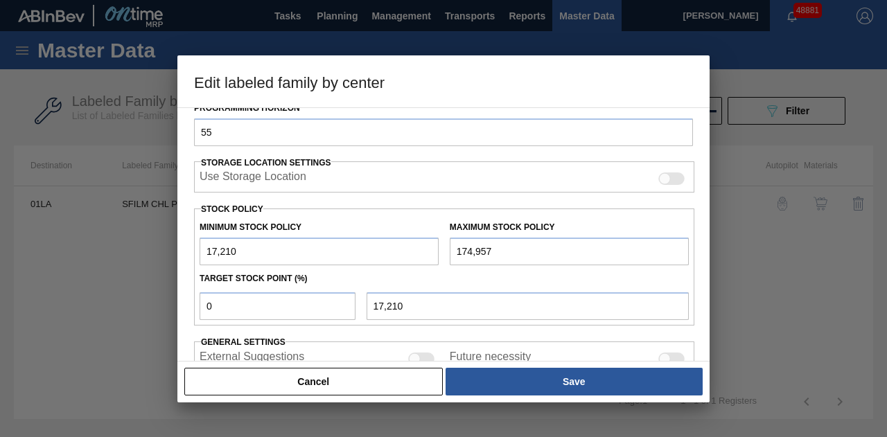
drag, startPoint x: 505, startPoint y: 249, endPoint x: 404, endPoint y: 252, distance: 100.6
click at [404, 252] on div "Minimum Stock Policy 17,210 Maximum Stock Policy 174,957" at bounding box center [444, 239] width 501 height 51
paste input "257,670"
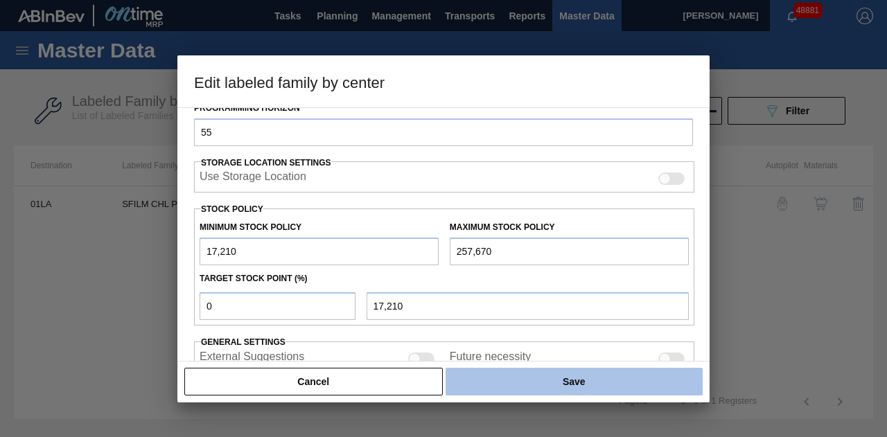
type input "257,670"
click at [525, 385] on button "Save" at bounding box center [574, 382] width 257 height 28
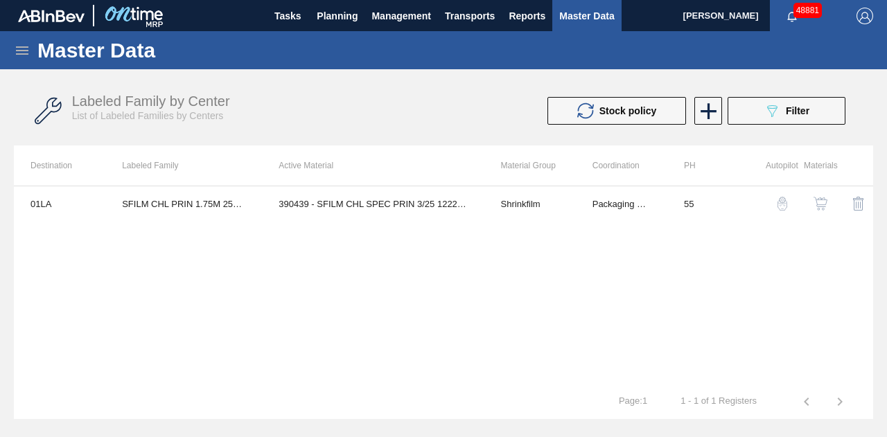
drag, startPoint x: 439, startPoint y: 257, endPoint x: 418, endPoint y: 227, distance: 36.7
click at [439, 257] on div "01LA SFILM CHL PRIN 1.75M 25OZ 0320 390439 - SFILM CHL SPEC PRIN 3/25 1222 25OZ…" at bounding box center [444, 285] width 860 height 199
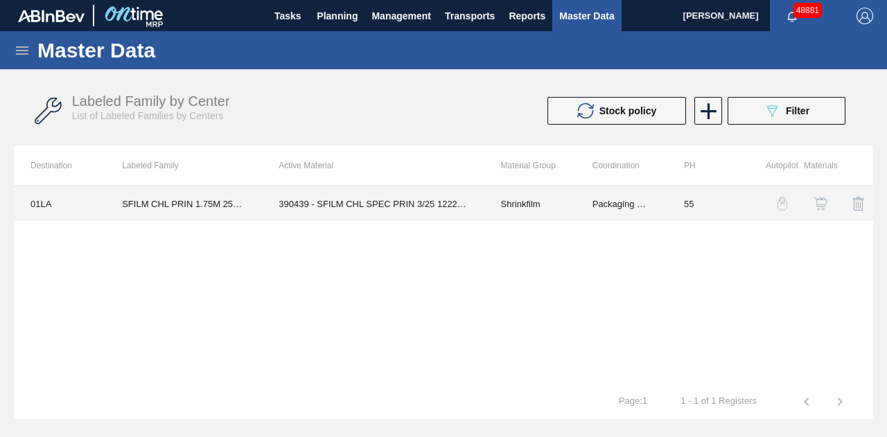
click at [411, 202] on td "390439 - SFILM CHL SPEC PRIN 3/25 1222 25OZ 267 A" at bounding box center [373, 203] width 222 height 35
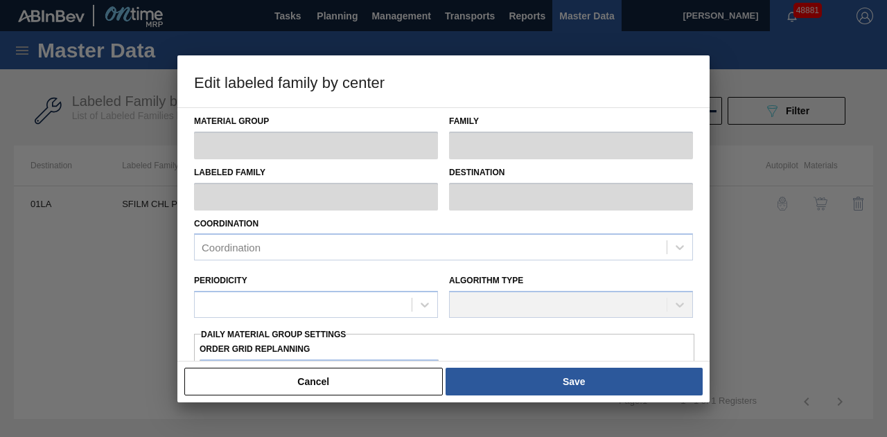
type input "Shrinkfilm"
type input "SFILM CHL PRIN 1.75M 25OZ 0320"
type input "01LA - Los Angeles Brewery"
type input "55"
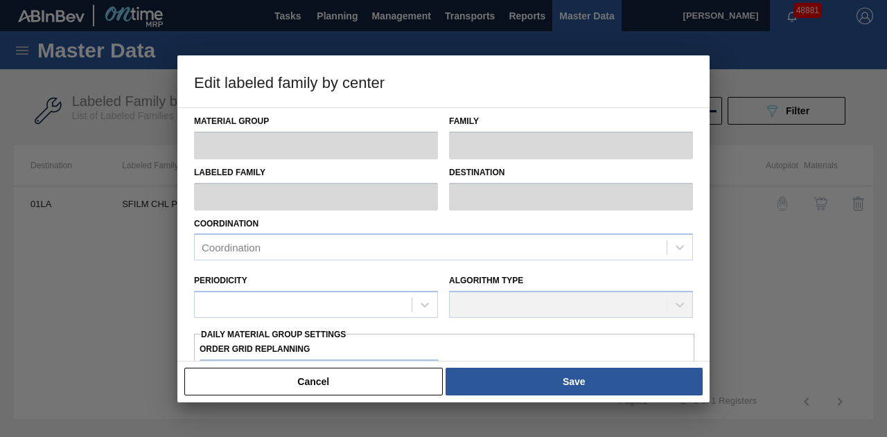
type input "17,210"
type input "257,670"
type input "0"
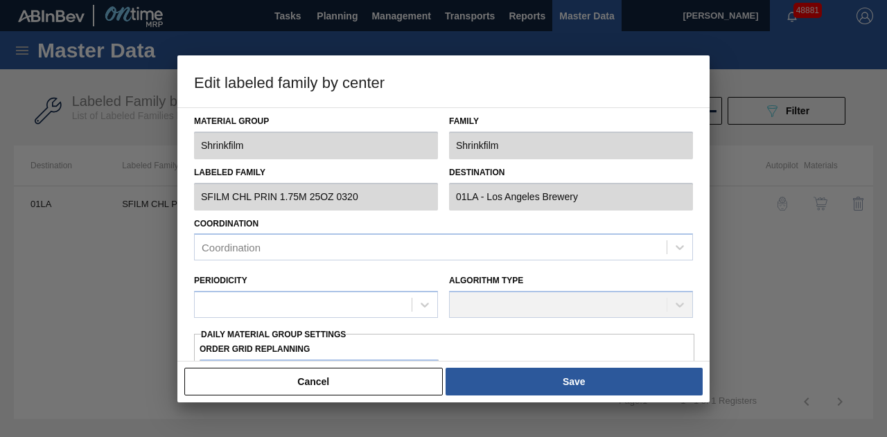
type input "17,210"
checkbox input "true"
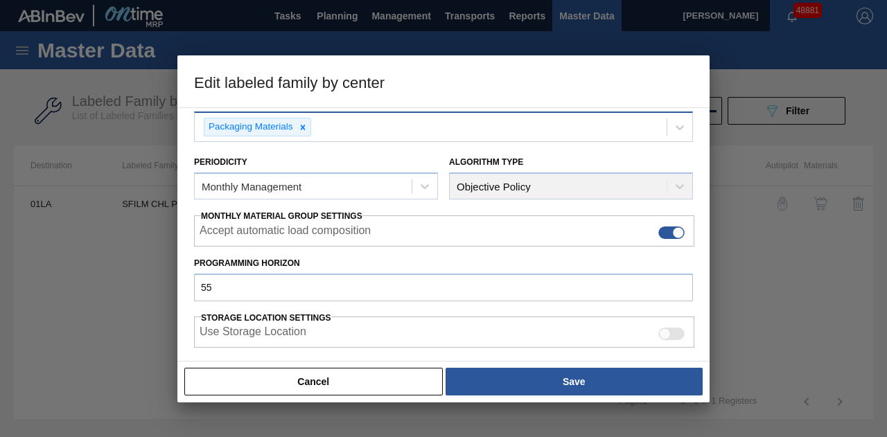
scroll to position [208, 0]
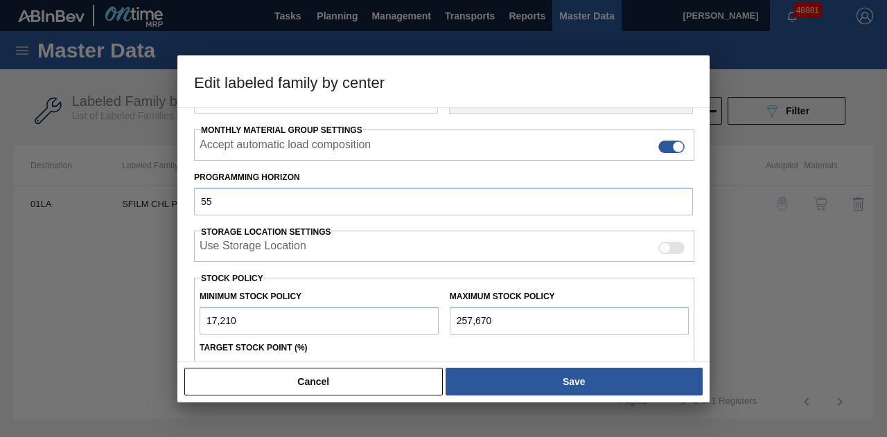
drag, startPoint x: 503, startPoint y: 317, endPoint x: 386, endPoint y: 315, distance: 117.2
click at [390, 315] on div "Minimum Stock Policy 17,210 Maximum Stock Policy 257,670" at bounding box center [444, 309] width 501 height 51
paste input "193,959"
drag, startPoint x: 489, startPoint y: 317, endPoint x: 481, endPoint y: 318, distance: 8.3
click at [481, 318] on input "193,959" at bounding box center [569, 321] width 239 height 28
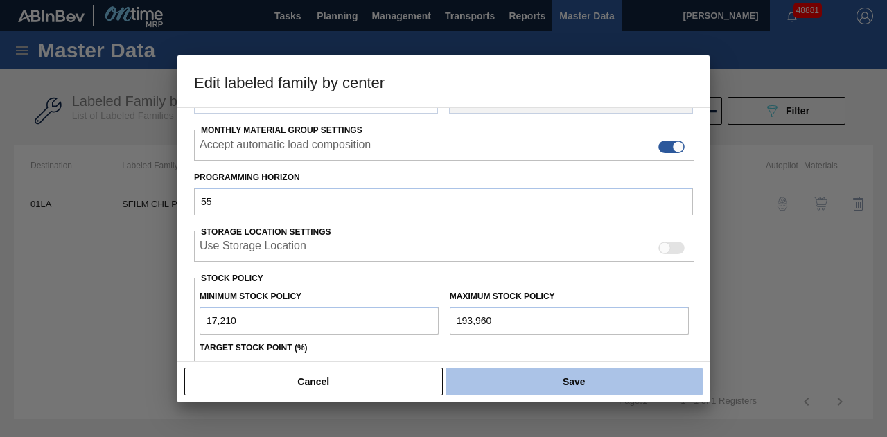
type input "193,960"
click at [524, 376] on button "Save" at bounding box center [574, 382] width 257 height 28
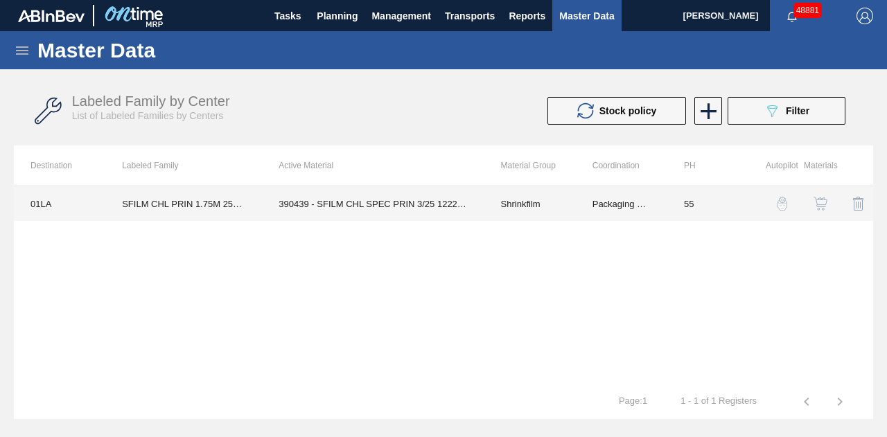
click at [421, 211] on td "390439 - SFILM CHL SPEC PRIN 3/25 1222 25OZ 267 A" at bounding box center [373, 203] width 222 height 35
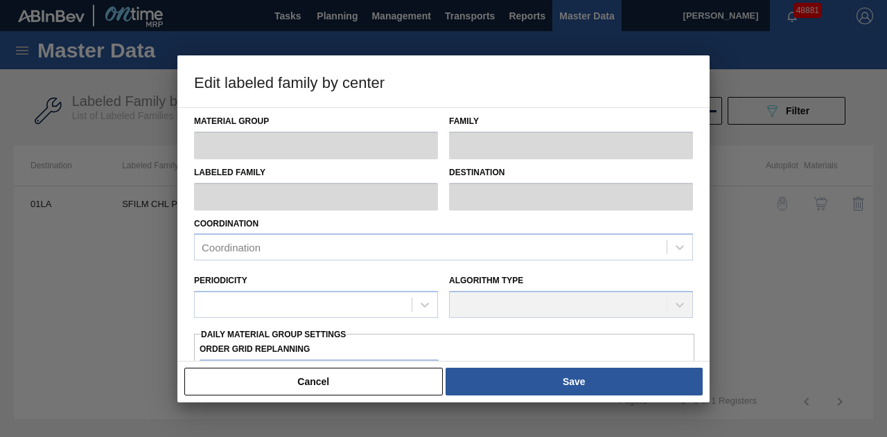
type input "Shrinkfilm"
type input "SFILM CHL PRIN 1.75M 25OZ 0320"
type input "01LA - Los Angeles Brewery"
type input "55"
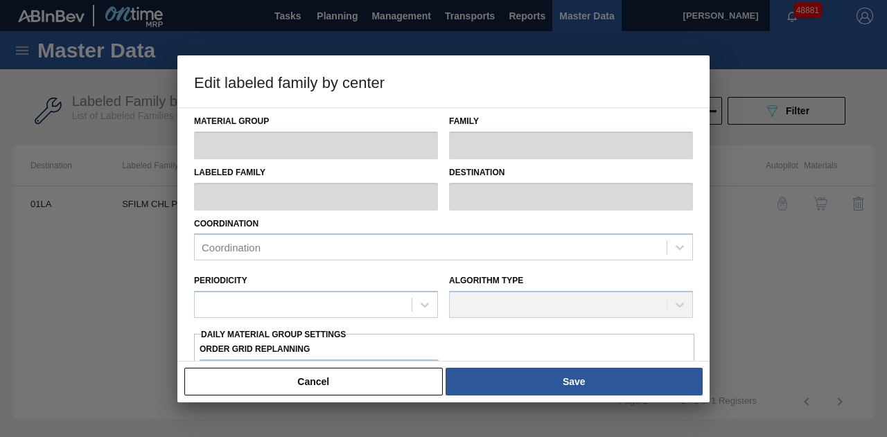
type input "17,210"
type input "193,960"
type input "0"
type input "17,210"
checkbox input "true"
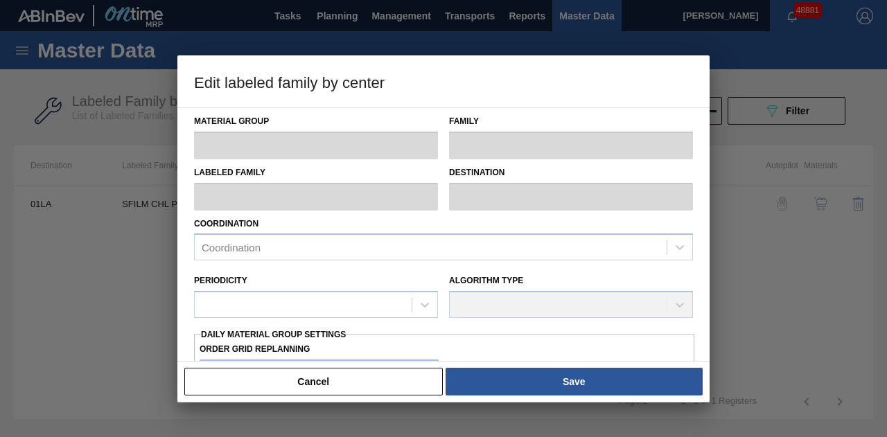
checkbox input "true"
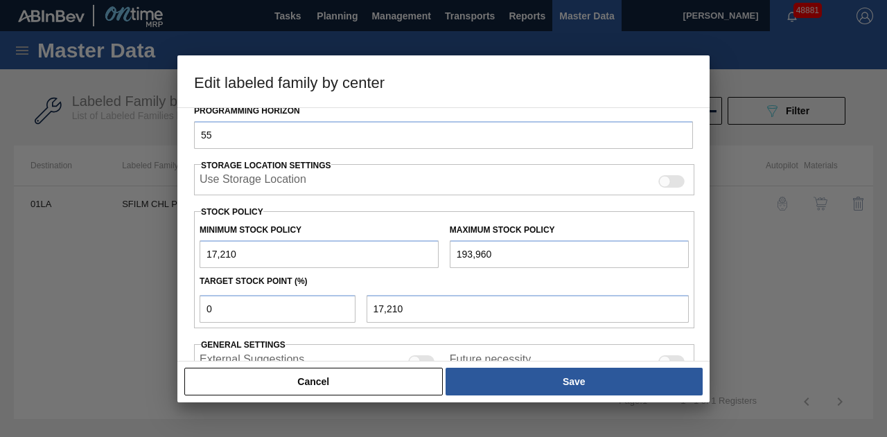
scroll to position [277, 0]
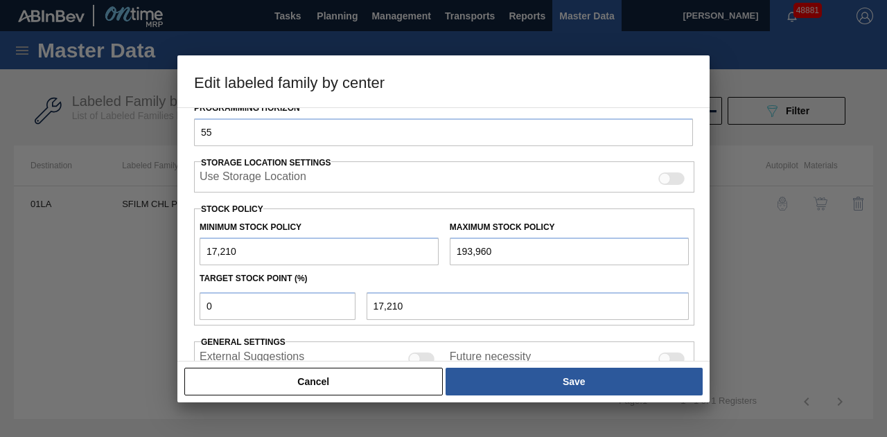
click at [331, 388] on button "Cancel" at bounding box center [313, 382] width 259 height 28
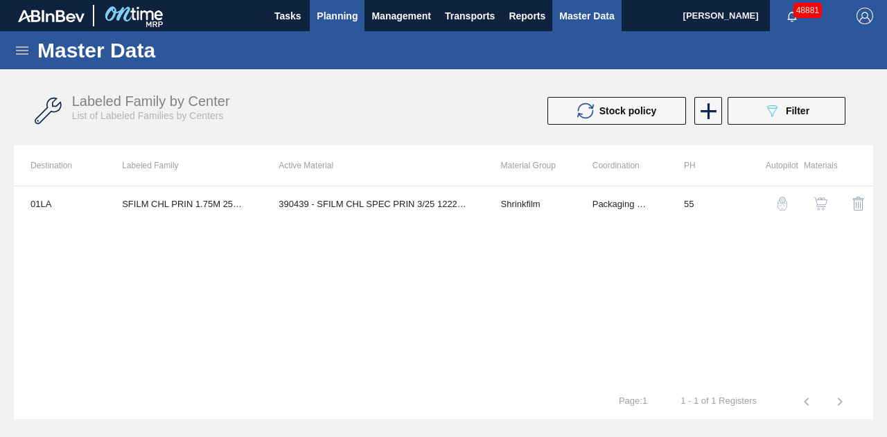
click at [331, 12] on span "Planning" at bounding box center [337, 16] width 41 height 17
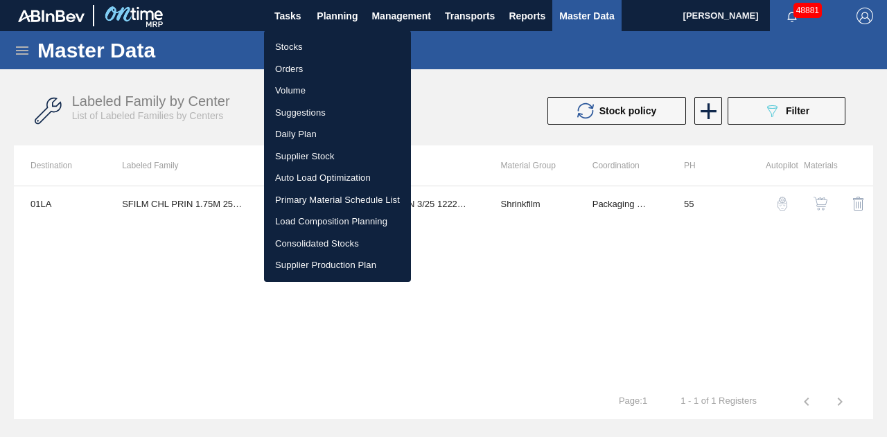
click at [291, 44] on li "Stocks" at bounding box center [337, 47] width 147 height 22
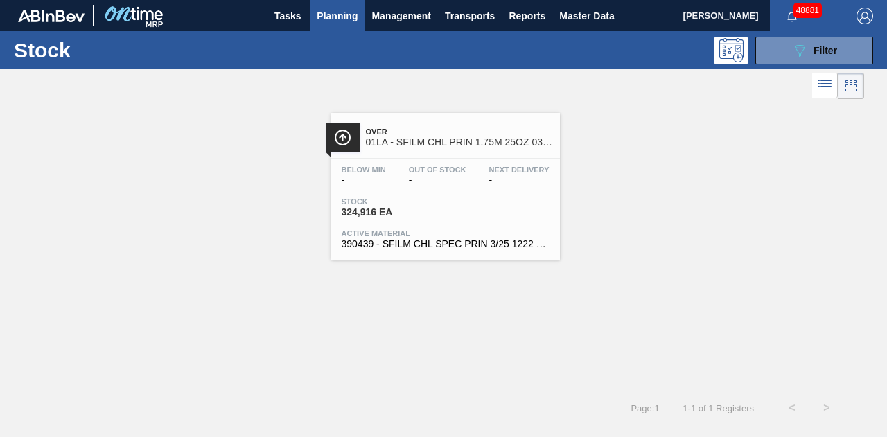
click at [464, 196] on div "Below Min - Out Of Stock - Next Delivery - Stock 324,916 EA Active Material 390…" at bounding box center [445, 206] width 229 height 94
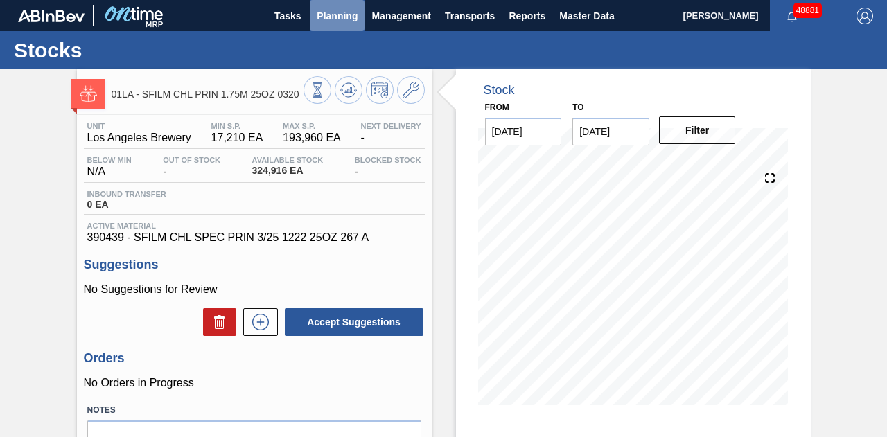
click at [341, 20] on span "Planning" at bounding box center [337, 16] width 41 height 17
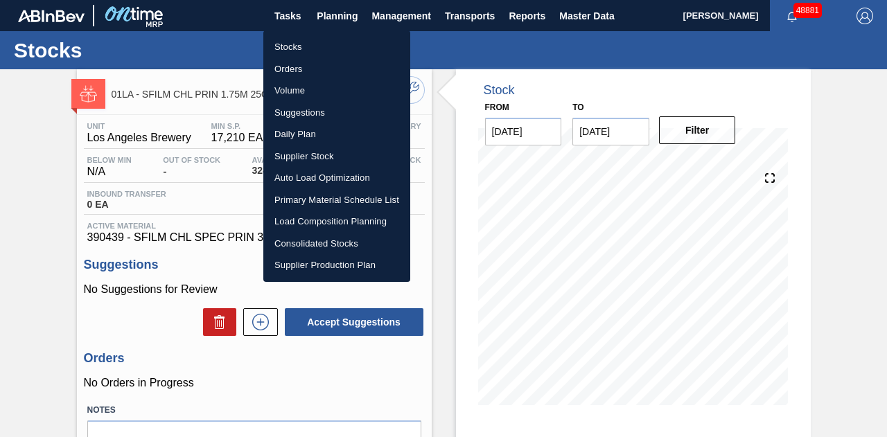
drag, startPoint x: 299, startPoint y: 44, endPoint x: 789, endPoint y: 150, distance: 501.6
click at [299, 44] on li "Stocks" at bounding box center [336, 47] width 147 height 22
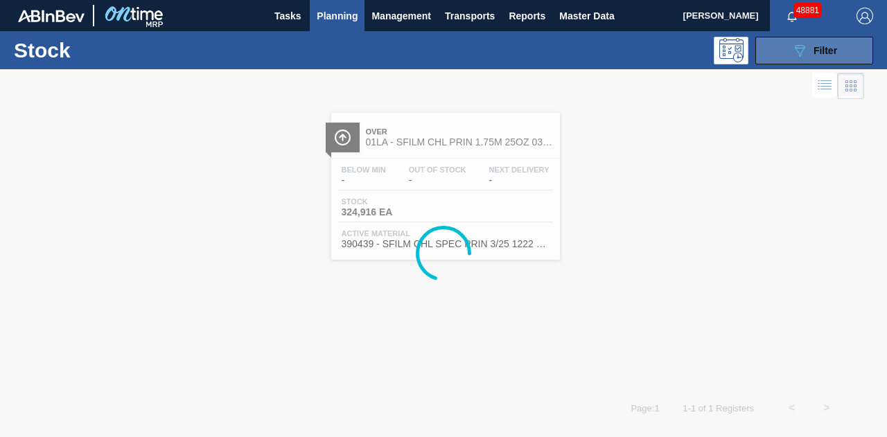
click at [818, 48] on span "Filter" at bounding box center [826, 50] width 24 height 11
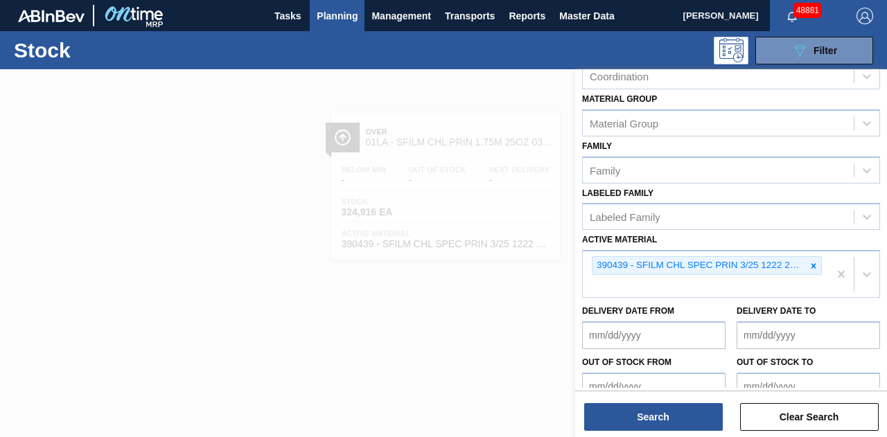
scroll to position [245, 0]
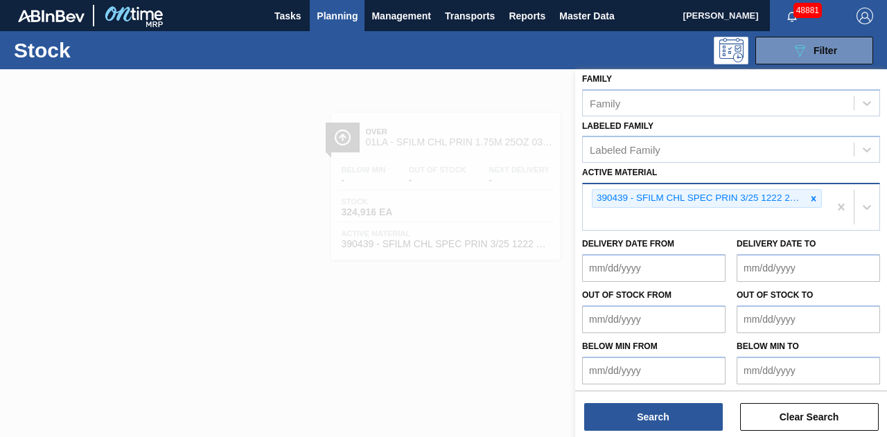
click at [758, 217] on div "390439 - SFILM CHL SPEC PRIN 3/25 1222 25OZ 267 A" at bounding box center [706, 207] width 246 height 46
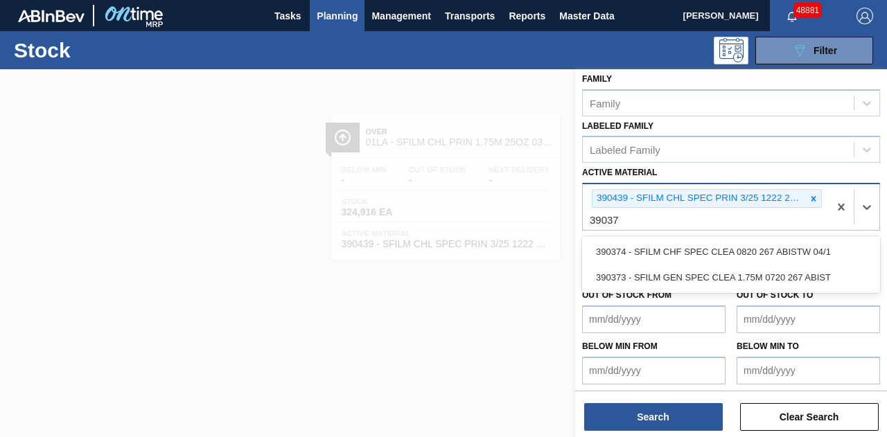
type Material "390373"
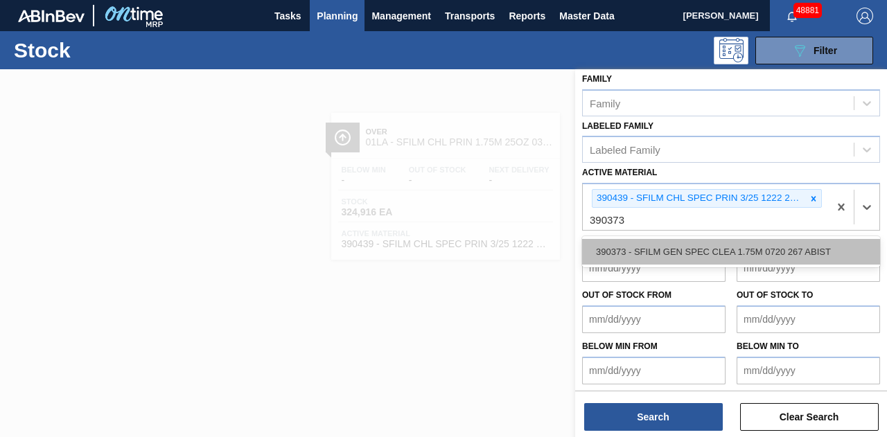
click at [754, 244] on div "390373 - SFILM GEN SPEC CLEA 1.75M 0720 267 ABIST" at bounding box center [731, 252] width 298 height 26
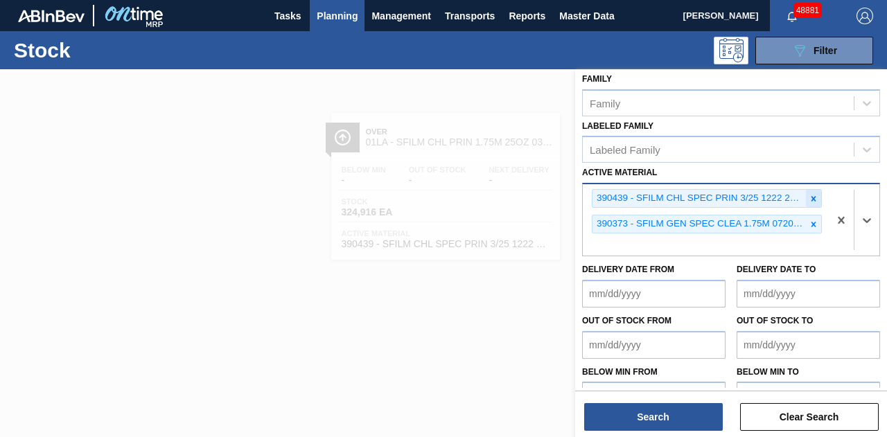
click at [814, 198] on icon at bounding box center [814, 198] width 5 height 5
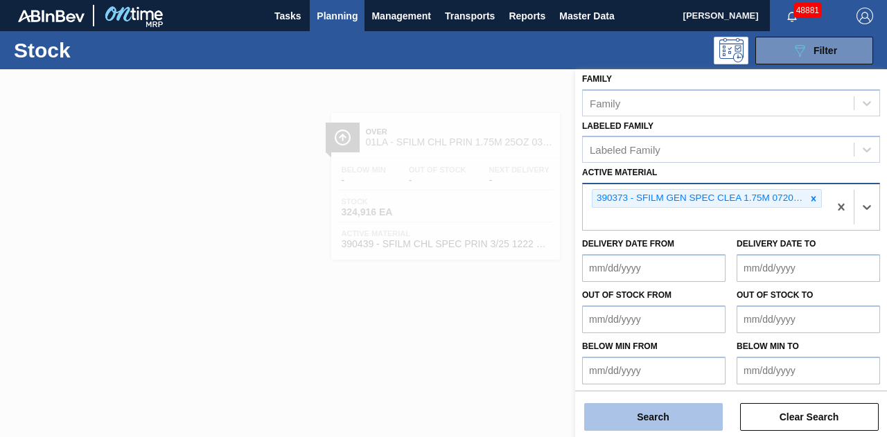
click at [679, 420] on button "Search" at bounding box center [653, 417] width 139 height 28
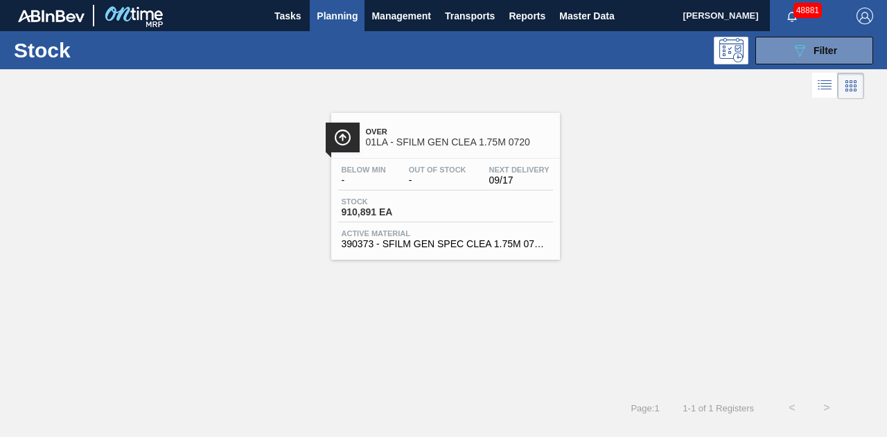
click at [456, 207] on div "Stock 910,891 EA" at bounding box center [445, 210] width 215 height 25
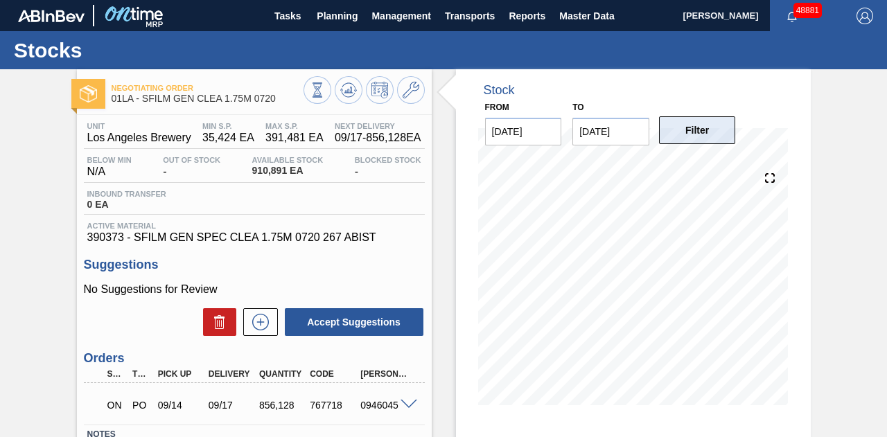
click at [716, 128] on button "Filter" at bounding box center [697, 130] width 77 height 28
click at [412, 93] on icon at bounding box center [411, 90] width 17 height 17
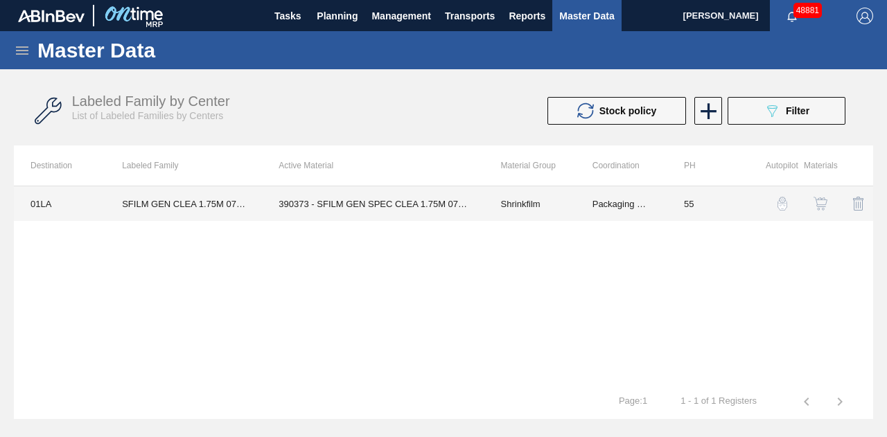
click at [408, 206] on td "390373 - SFILM GEN SPEC CLEA 1.75M 0720 267 ABIST" at bounding box center [373, 203] width 222 height 35
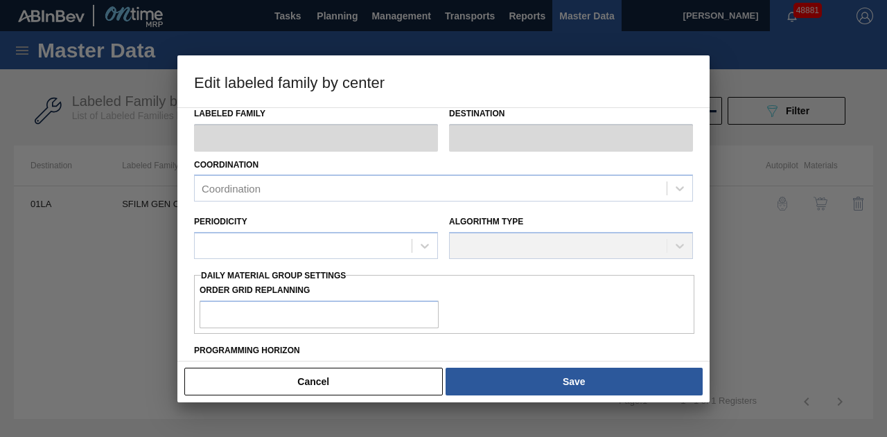
scroll to position [277, 0]
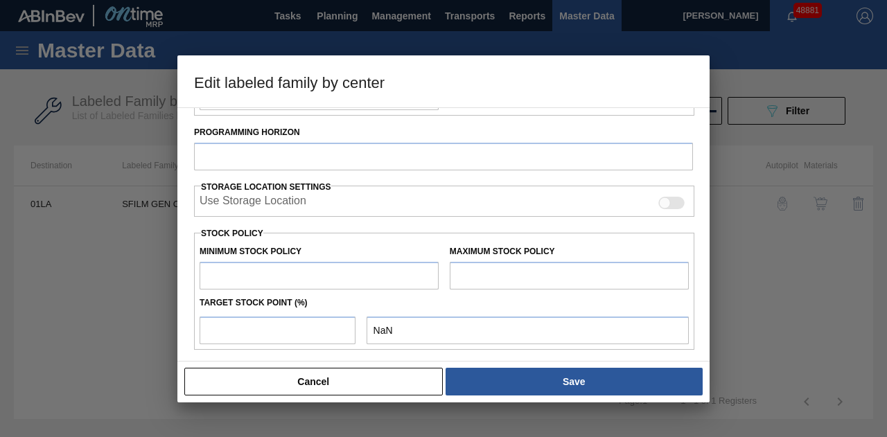
type input "Shrinkfilm"
type input "SFILM GEN CLEA 1.75M 0720"
type input "01LA - Los Angeles Brewery"
type input "55"
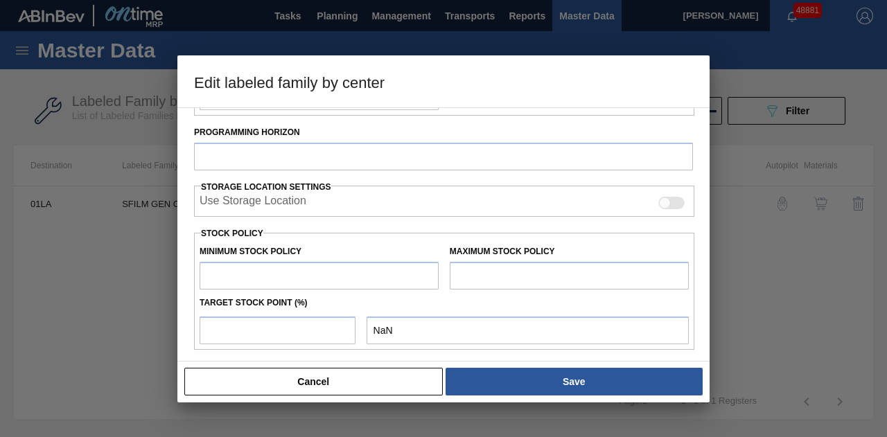
type input "35,424"
type input "391,481"
type input "0"
type input "35,424"
checkbox input "true"
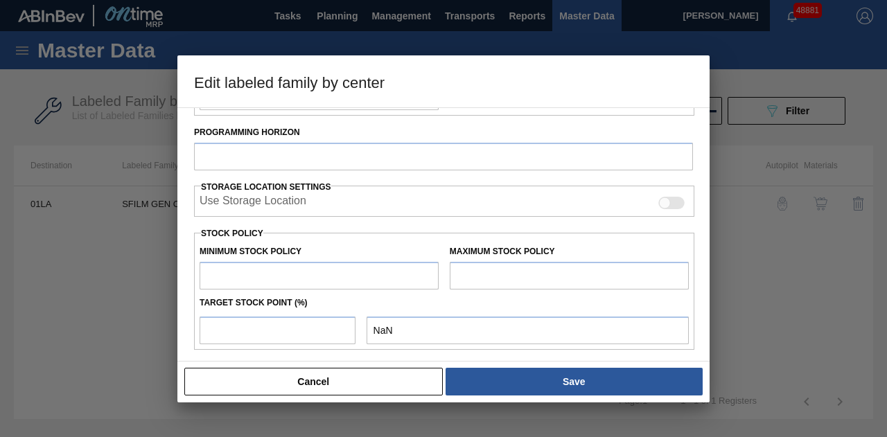
checkbox input "true"
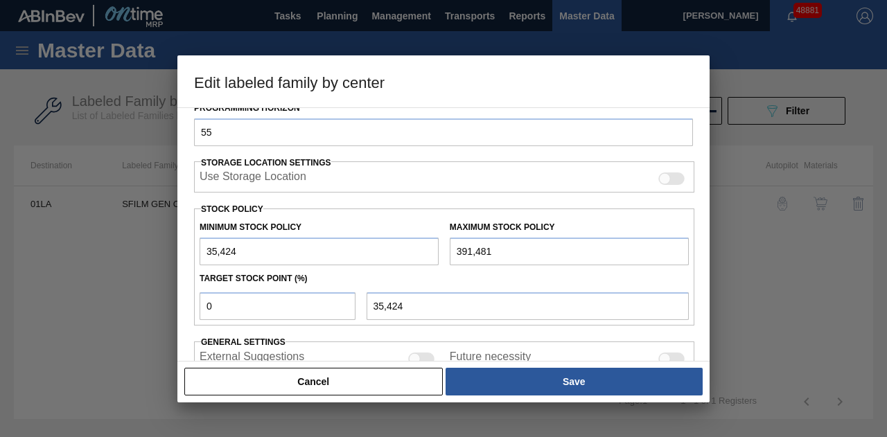
scroll to position [252, 0]
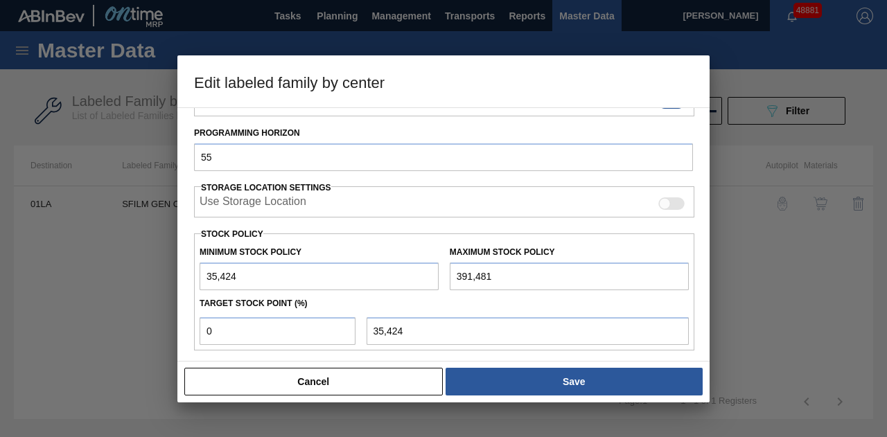
drag, startPoint x: 513, startPoint y: 272, endPoint x: 417, endPoint y: 272, distance: 96.4
click at [417, 272] on div "Minimum Stock Policy 35,424 Maximum Stock Policy 391,481" at bounding box center [444, 264] width 501 height 51
paste input "1,200,99"
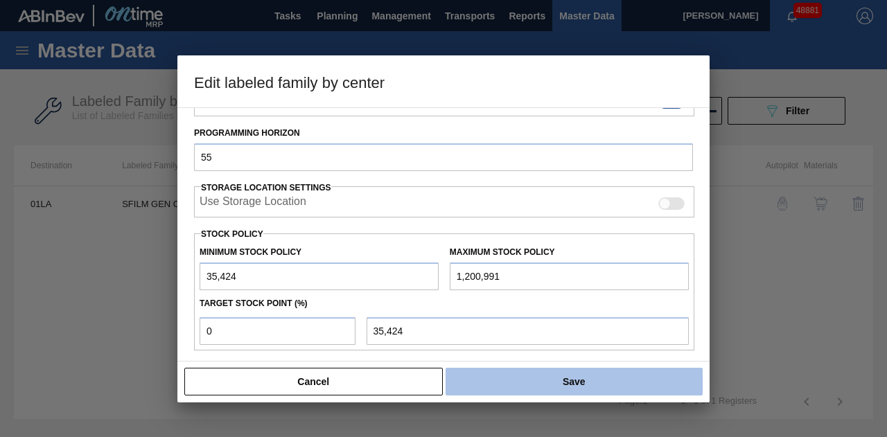
type input "1,200,991"
click at [499, 390] on button "Save" at bounding box center [574, 382] width 257 height 28
